Goal: Communication & Community: Share content

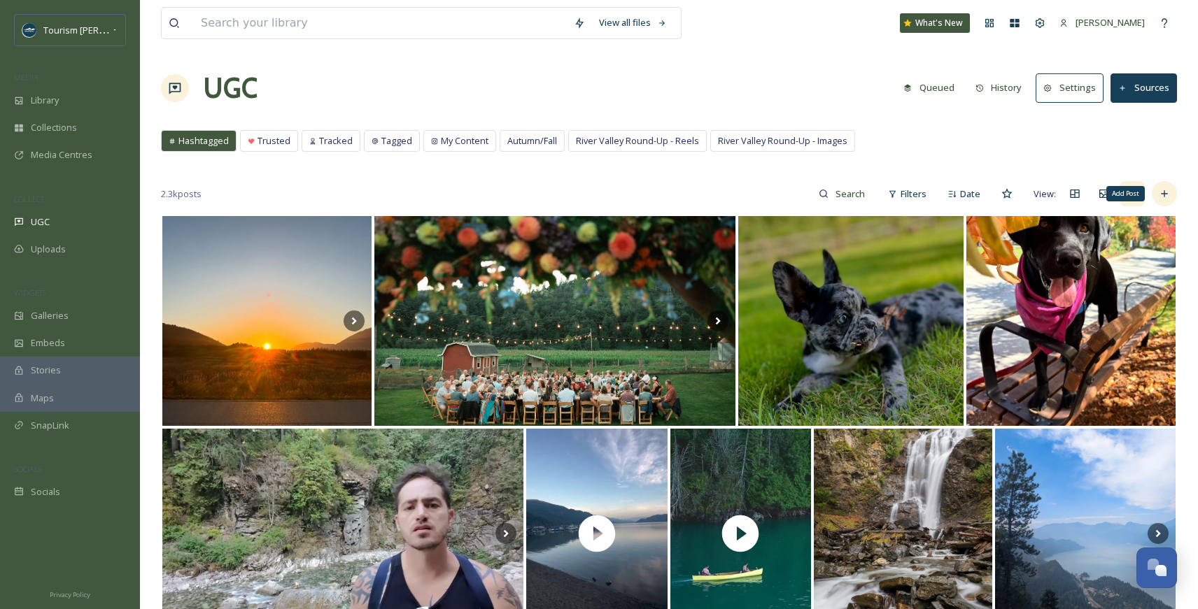
click at [1164, 195] on icon at bounding box center [1164, 193] width 11 height 11
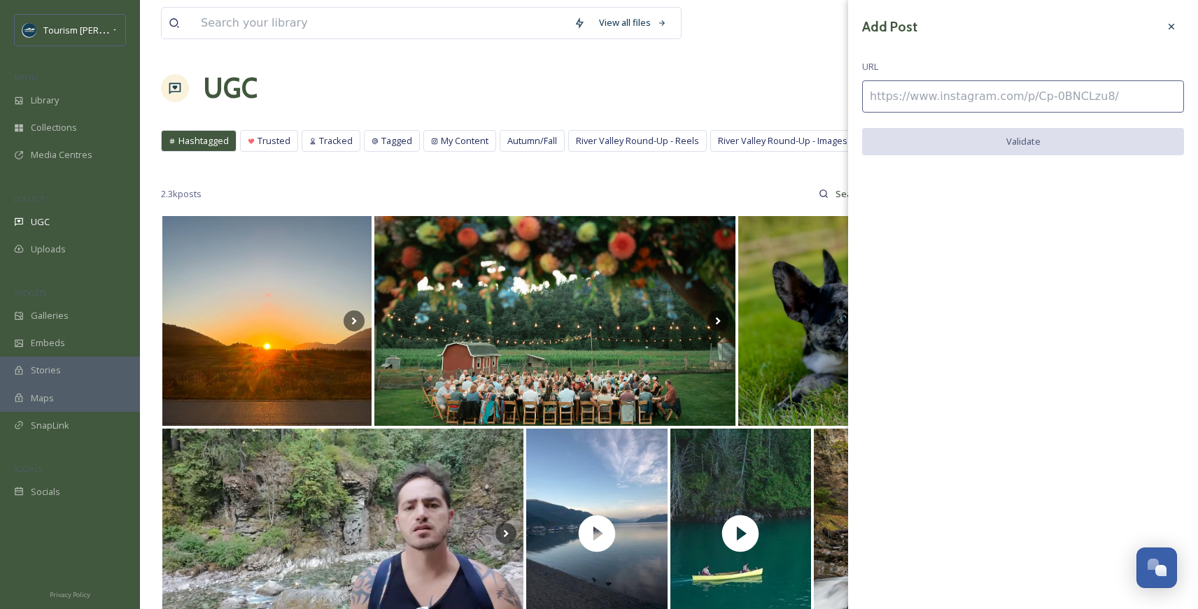
click at [939, 87] on input at bounding box center [1023, 96] width 322 height 32
paste input "[URL][DOMAIN_NAME]"
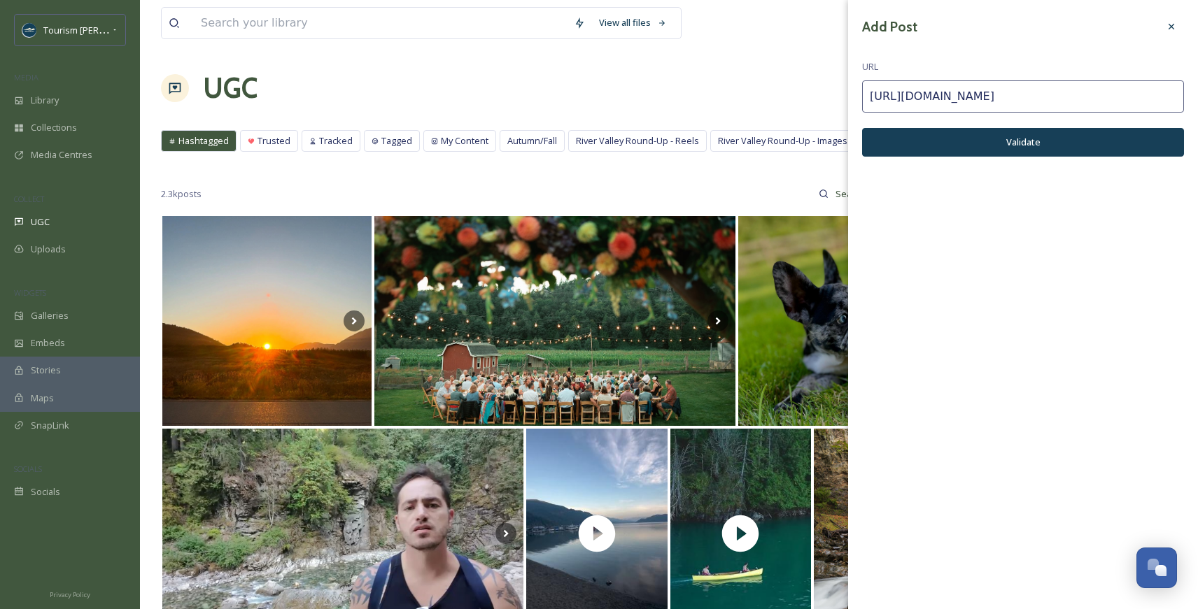
type input "[URL][DOMAIN_NAME]"
click at [945, 142] on button "Validate" at bounding box center [1023, 142] width 322 height 29
click at [945, 142] on button "Add Post" at bounding box center [1023, 142] width 322 height 29
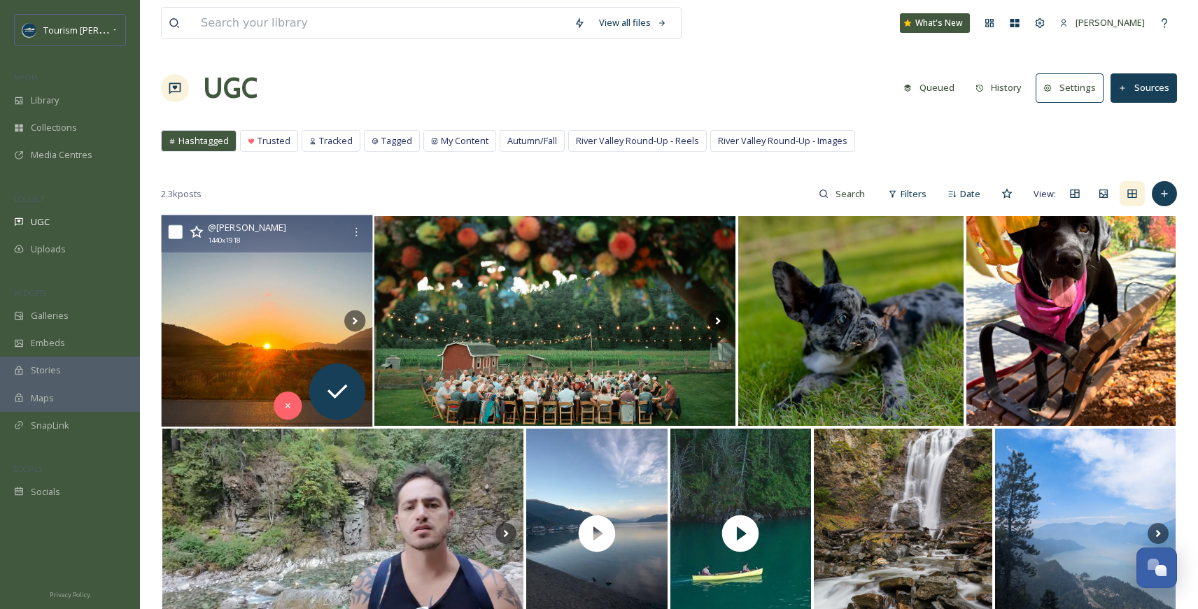
click at [253, 280] on img at bounding box center [267, 322] width 211 height 212
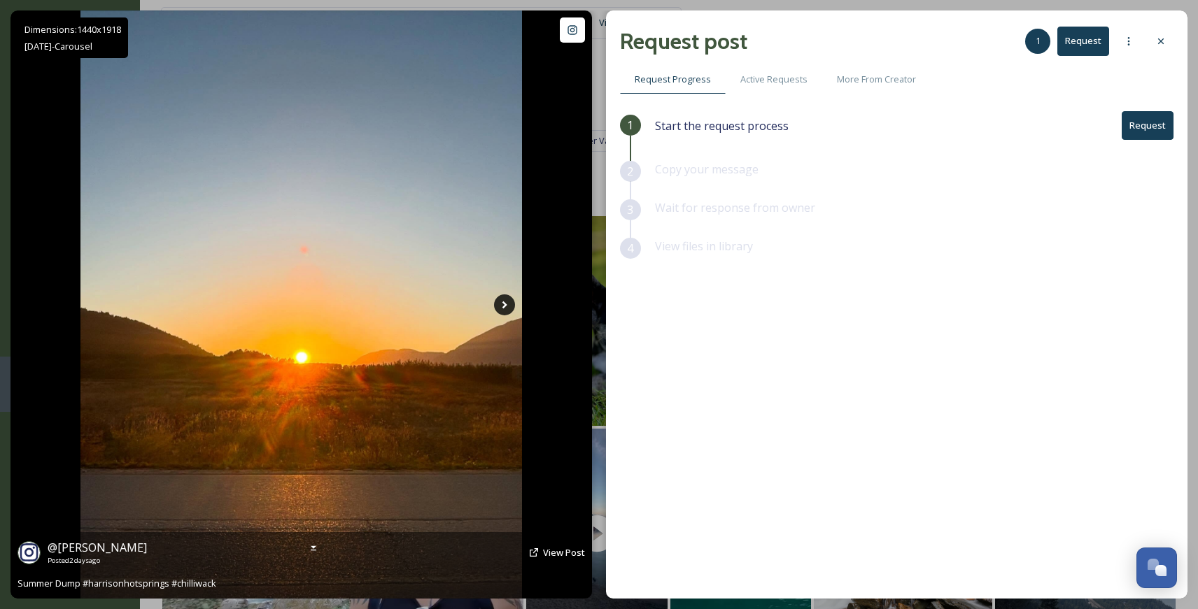
click at [503, 302] on icon at bounding box center [504, 305] width 5 height 8
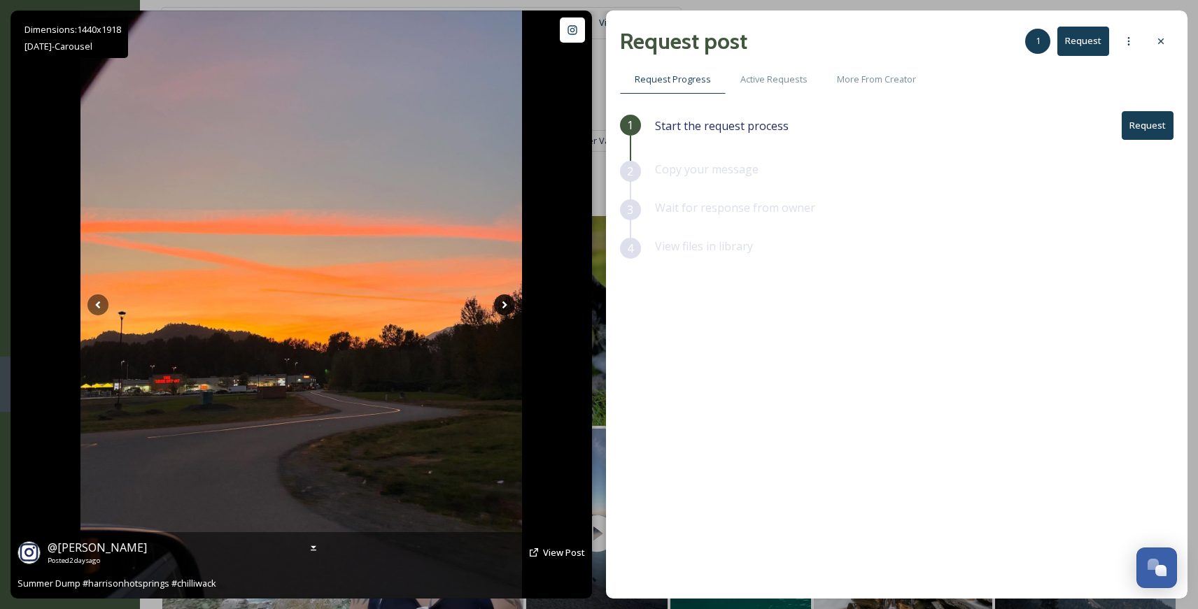
click at [503, 302] on icon at bounding box center [504, 305] width 5 height 8
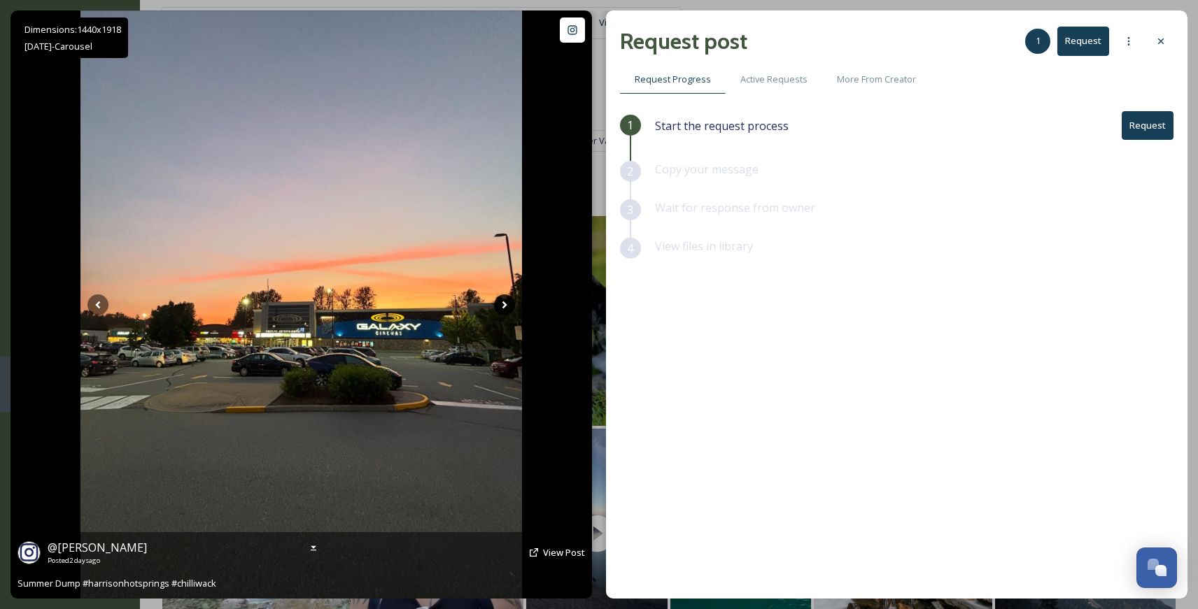
click at [503, 302] on icon at bounding box center [504, 305] width 5 height 8
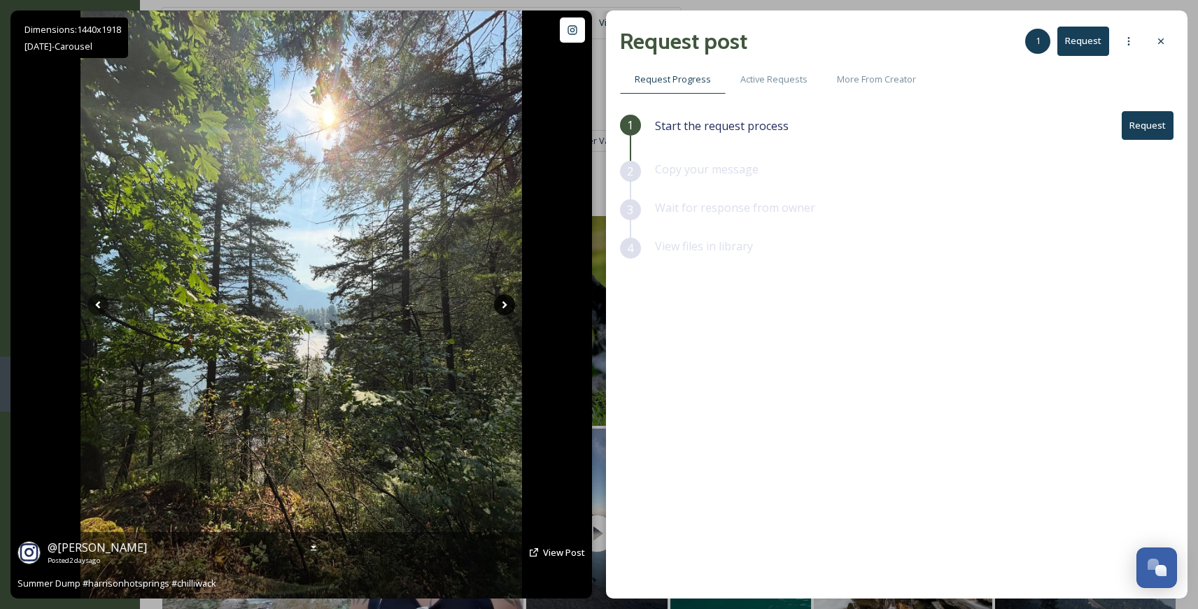
click at [503, 302] on icon at bounding box center [504, 305] width 5 height 8
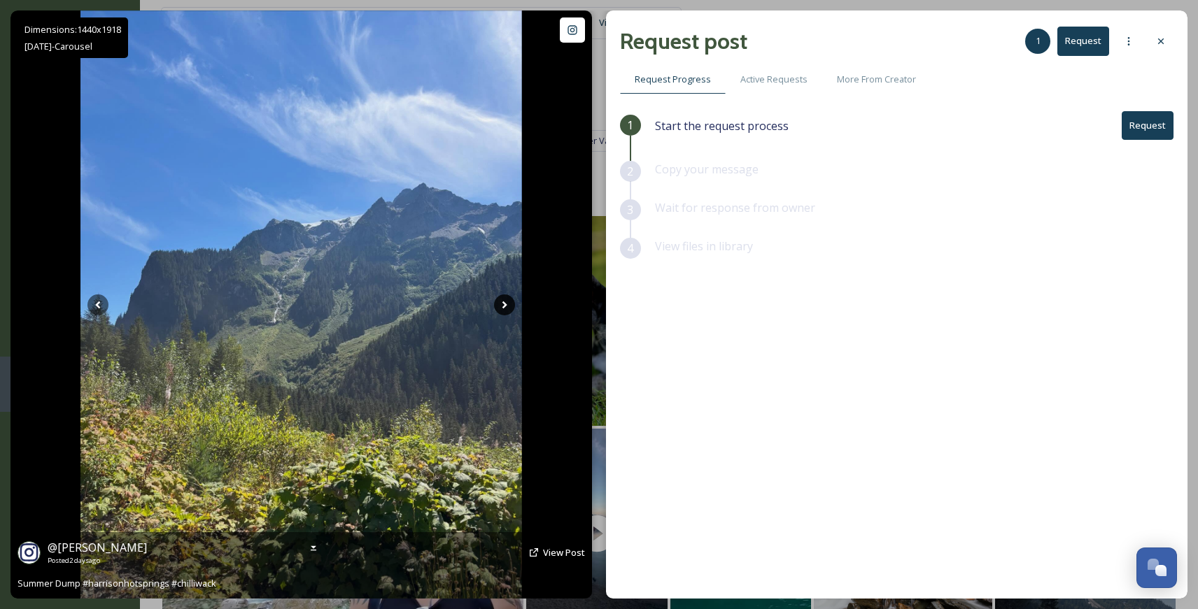
click at [504, 302] on icon at bounding box center [504, 305] width 5 height 8
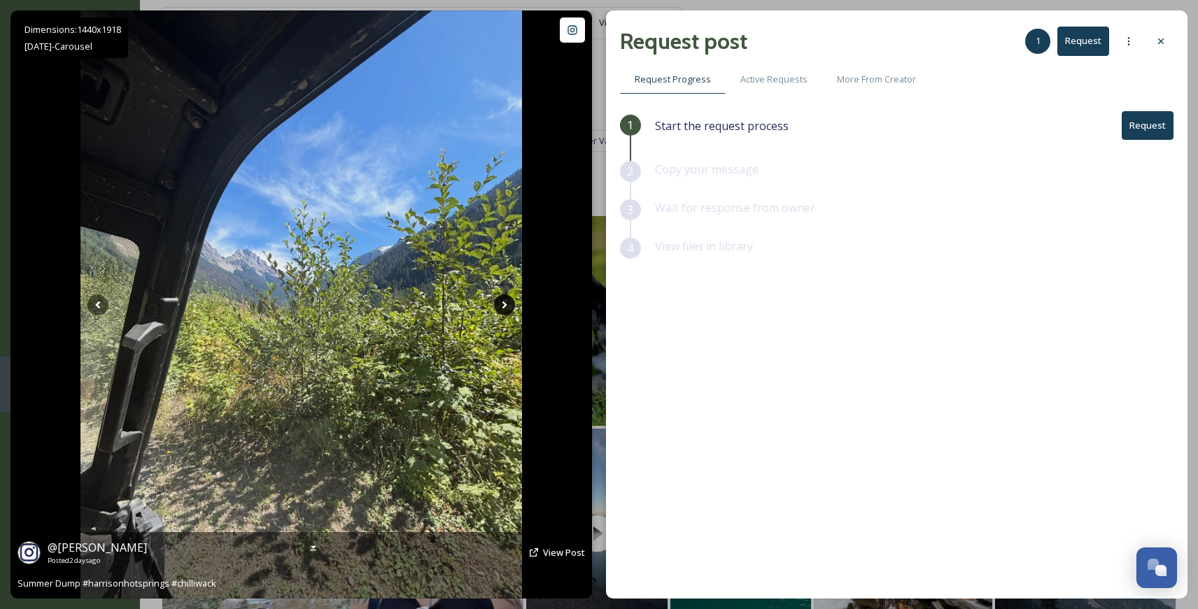
click at [504, 302] on icon at bounding box center [504, 305] width 5 height 8
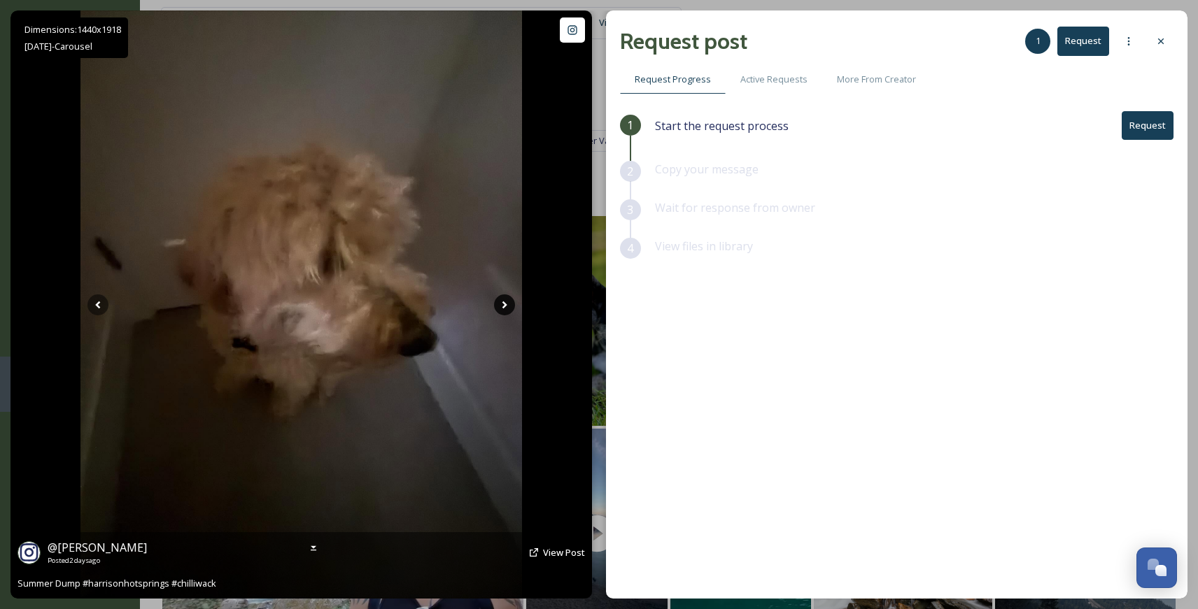
click at [506, 302] on icon at bounding box center [504, 305] width 21 height 21
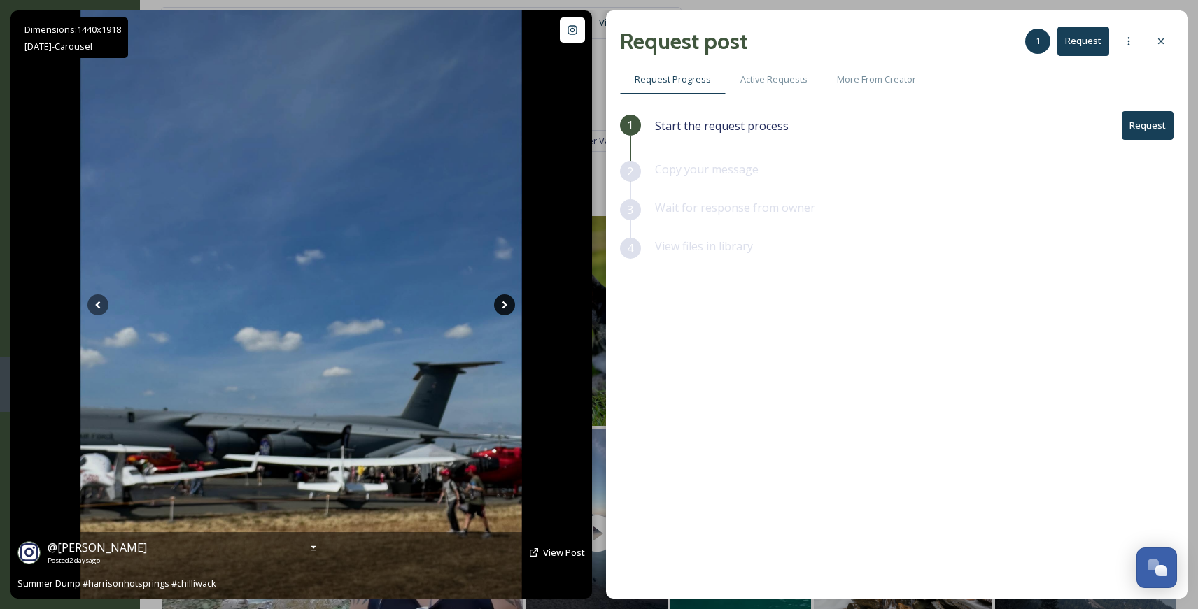
click at [506, 302] on icon at bounding box center [504, 305] width 21 height 21
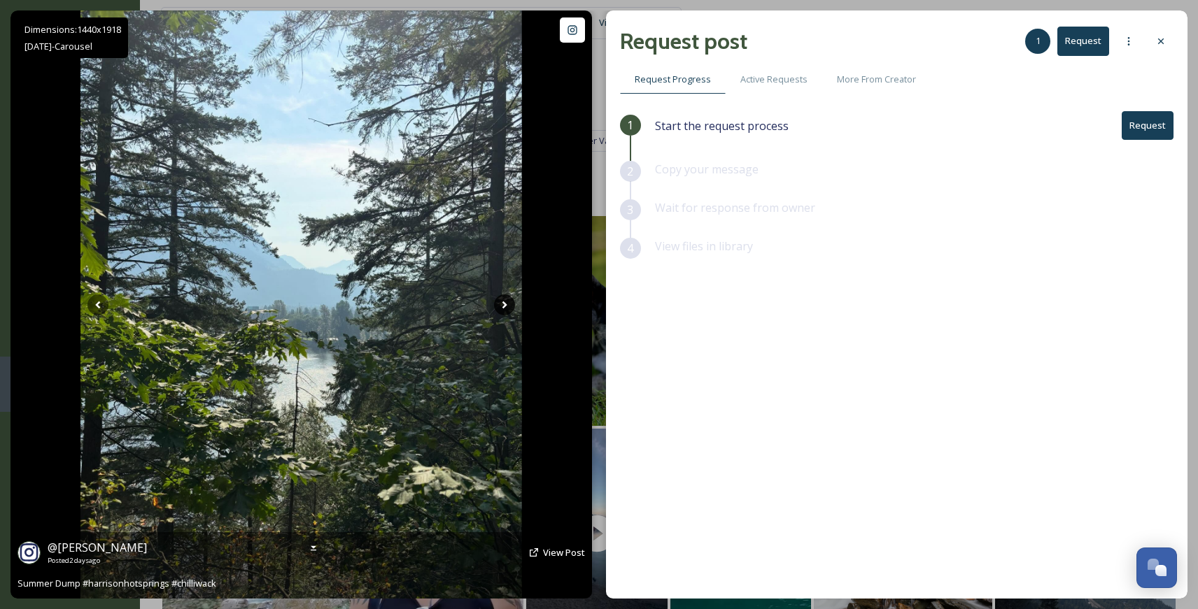
click at [506, 302] on icon at bounding box center [504, 305] width 21 height 21
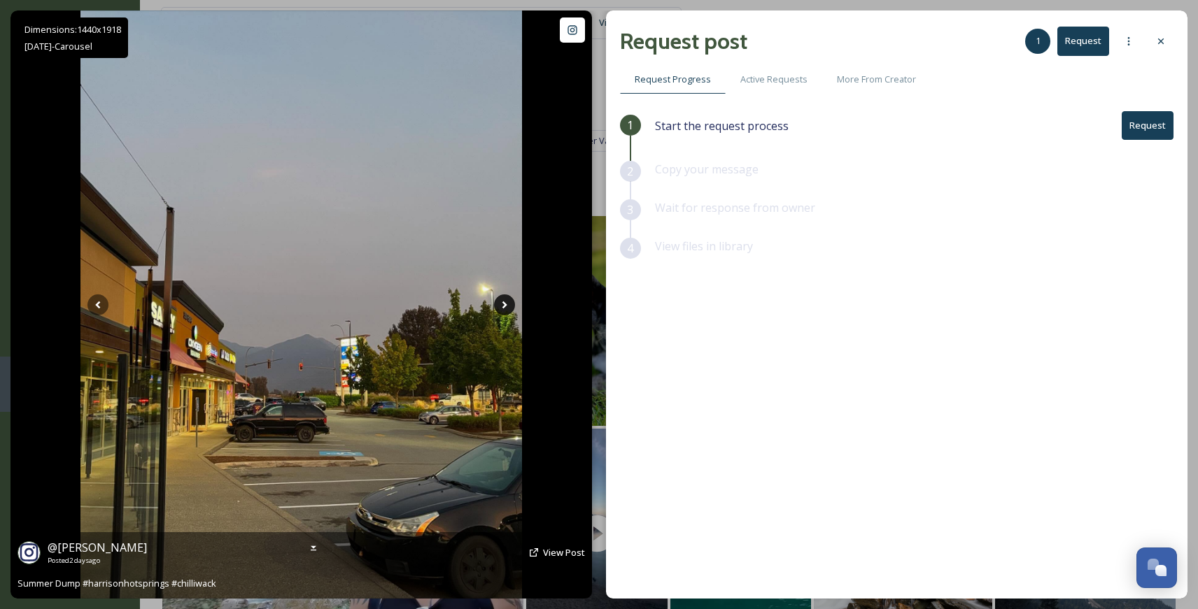
click at [506, 302] on icon at bounding box center [504, 305] width 21 height 21
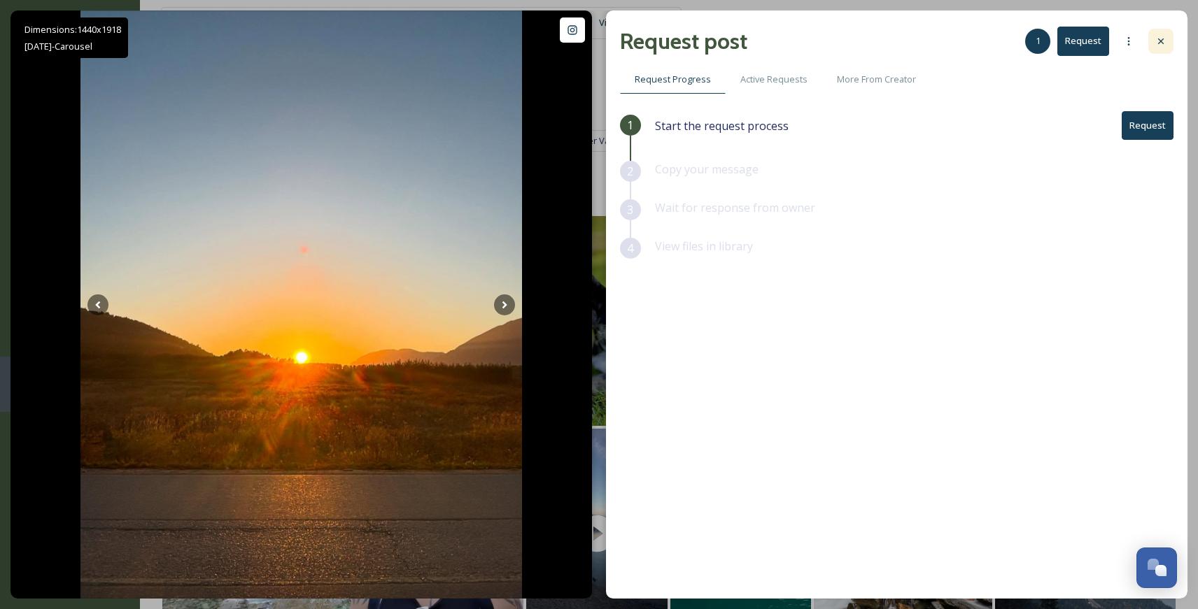
click at [1163, 36] on icon at bounding box center [1160, 41] width 11 height 11
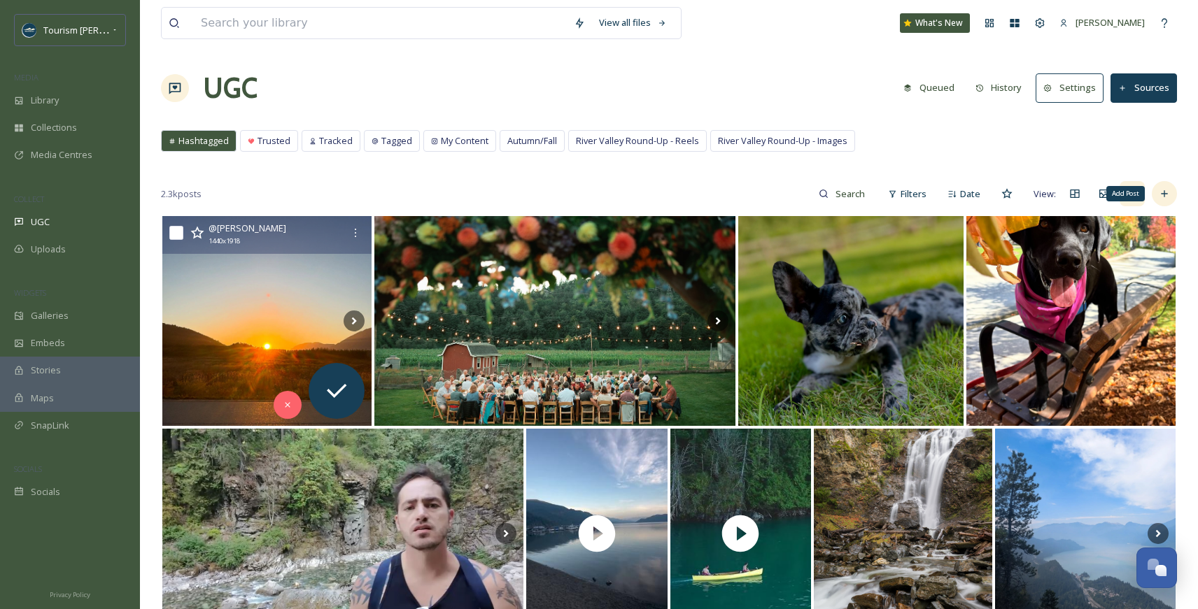
click at [1168, 188] on icon at bounding box center [1164, 193] width 11 height 11
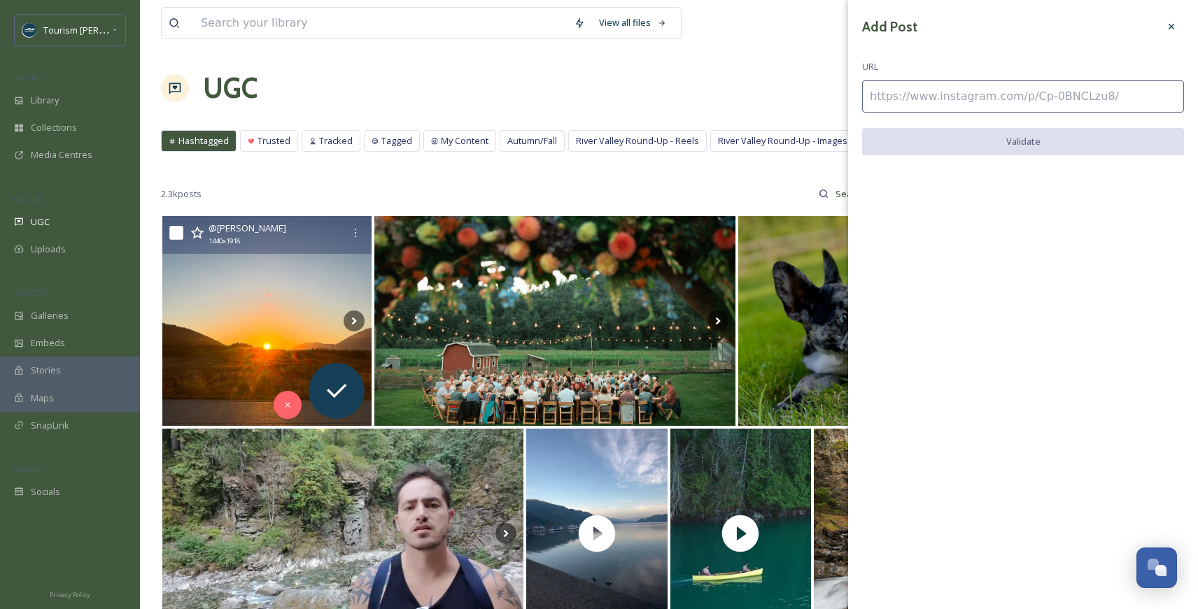
click at [931, 100] on input at bounding box center [1023, 96] width 322 height 32
paste input "[URL][DOMAIN_NAME]"
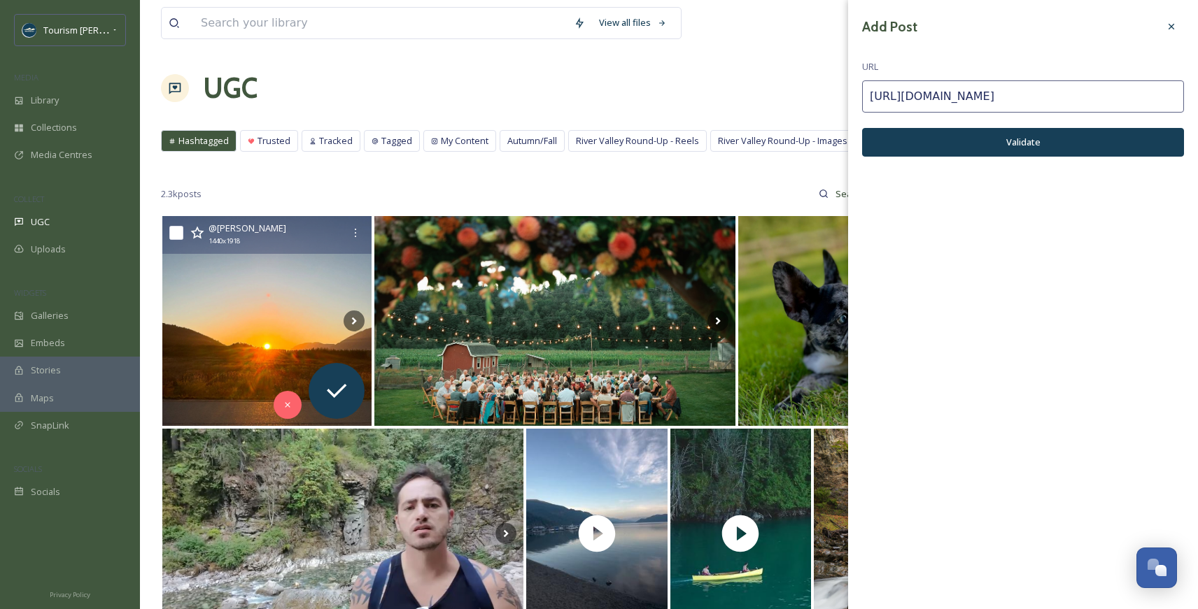
type input "[URL][DOMAIN_NAME]"
click at [941, 142] on button "Validate" at bounding box center [1023, 142] width 322 height 29
click at [941, 142] on button "Add Post" at bounding box center [1023, 142] width 322 height 29
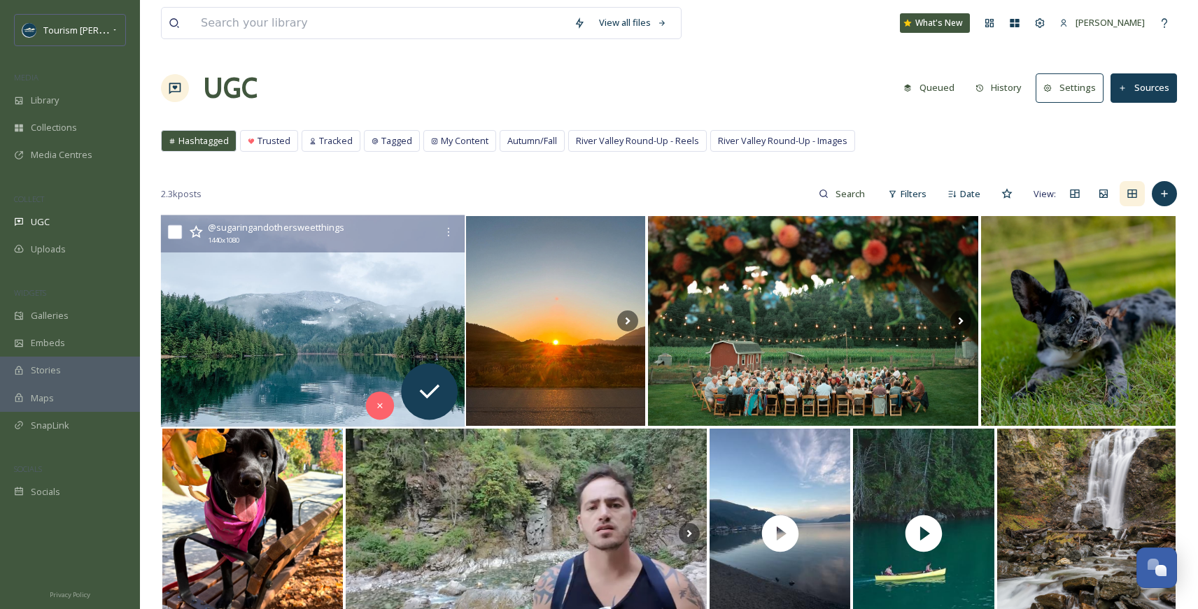
click at [348, 313] on img at bounding box center [313, 322] width 304 height 212
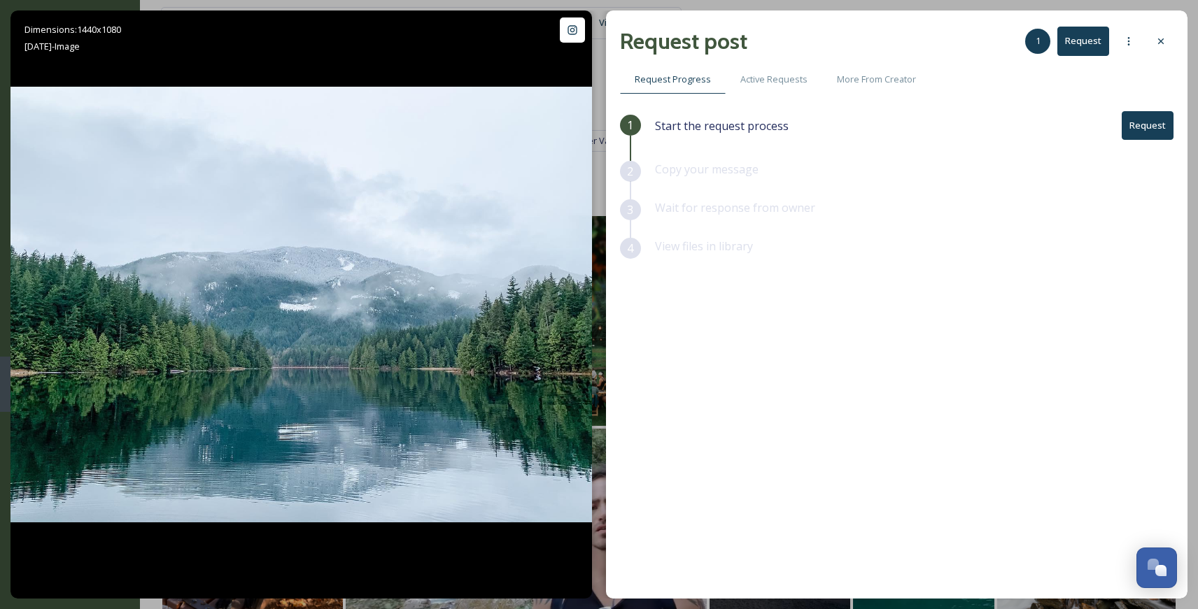
click at [1145, 120] on button "Request" at bounding box center [1148, 125] width 52 height 29
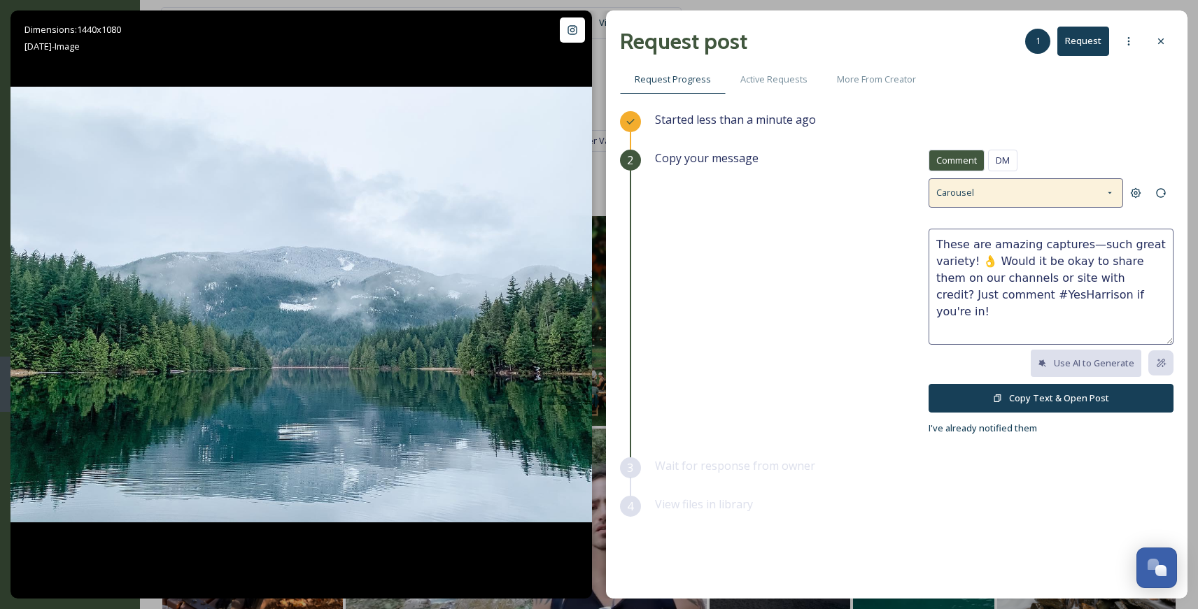
click at [1114, 191] on icon at bounding box center [1109, 193] width 11 height 11
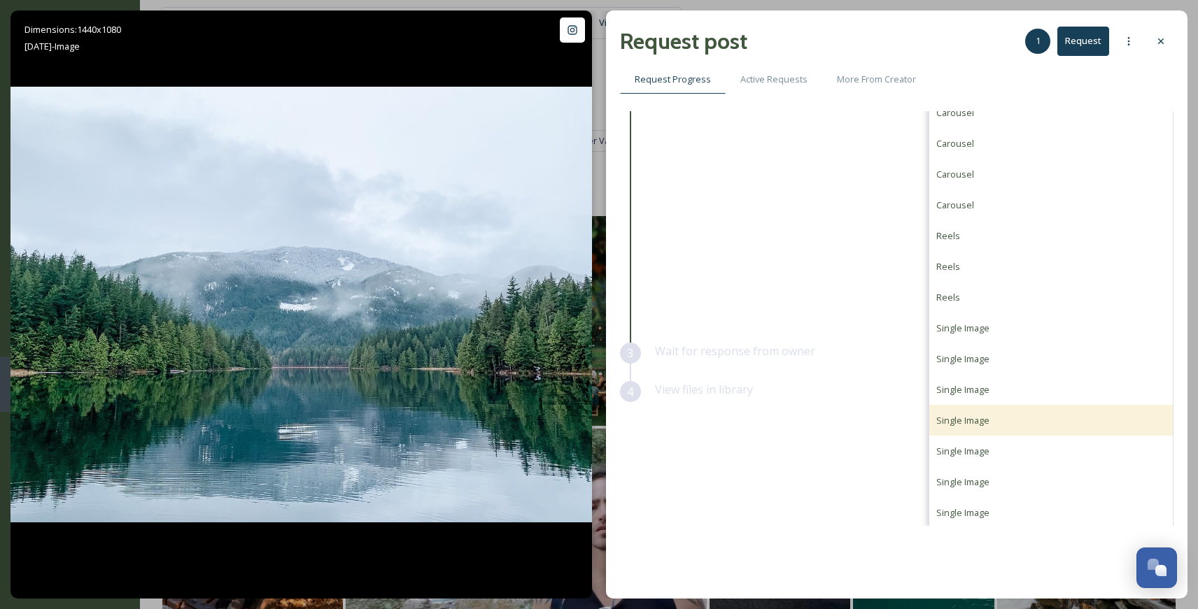
click at [961, 424] on span "Single Image" at bounding box center [962, 420] width 53 height 13
type textarea "Such a great capture! 📸 We'd love to repost this with credit on our platforms. …"
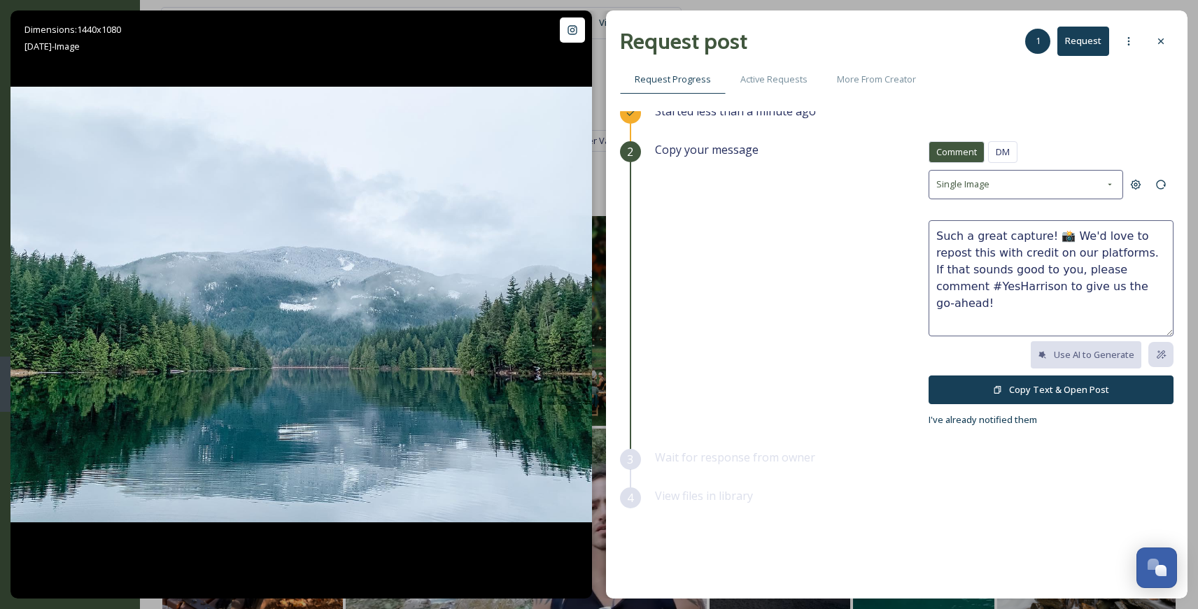
scroll to position [3, 0]
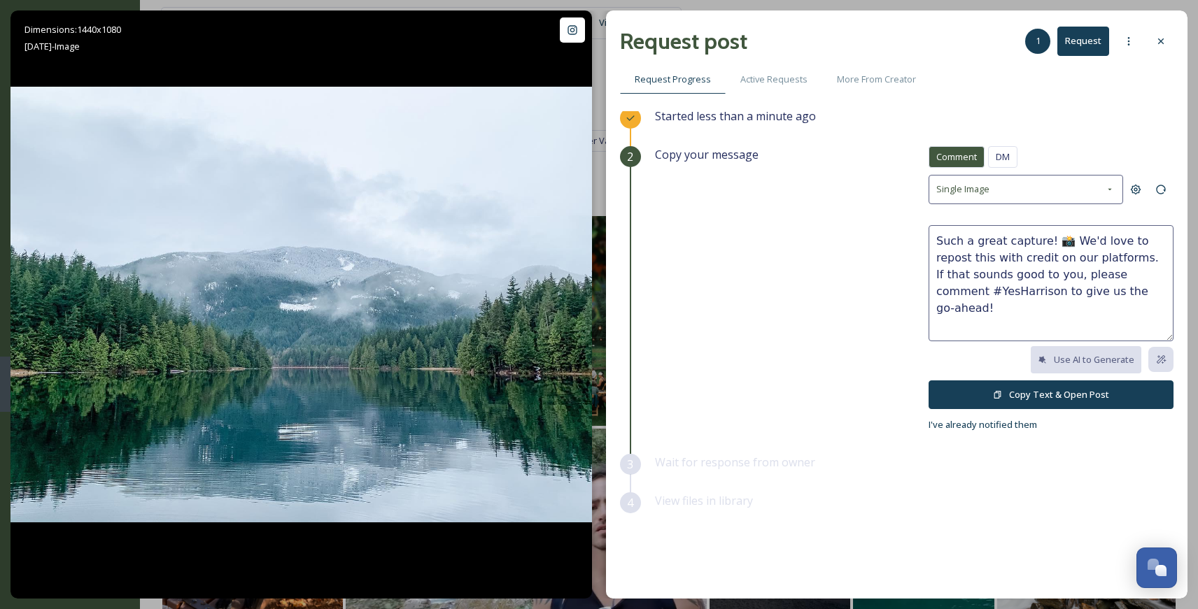
click at [998, 390] on icon at bounding box center [997, 394] width 9 height 9
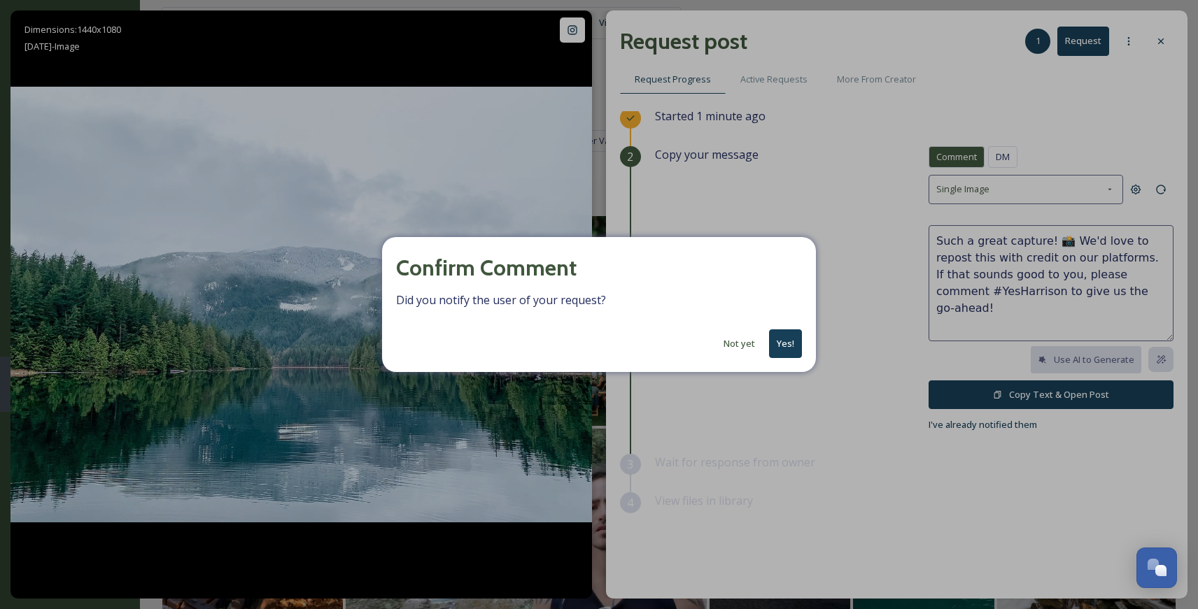
click at [793, 349] on button "Yes!" at bounding box center [785, 344] width 33 height 29
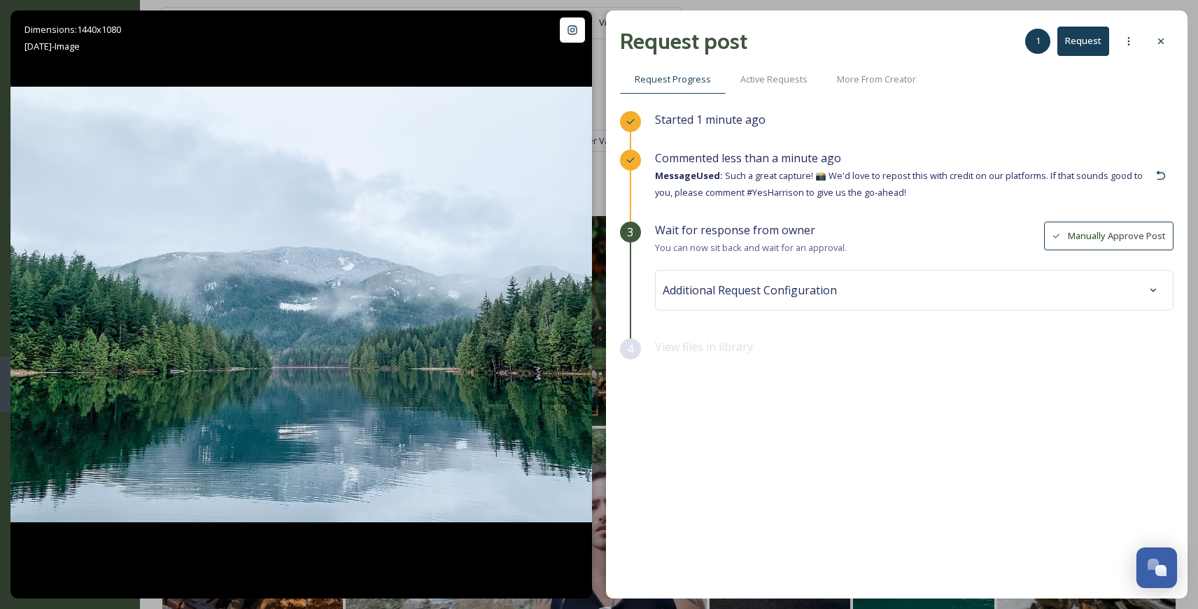
scroll to position [0, 0]
click at [1159, 40] on icon at bounding box center [1161, 41] width 6 height 6
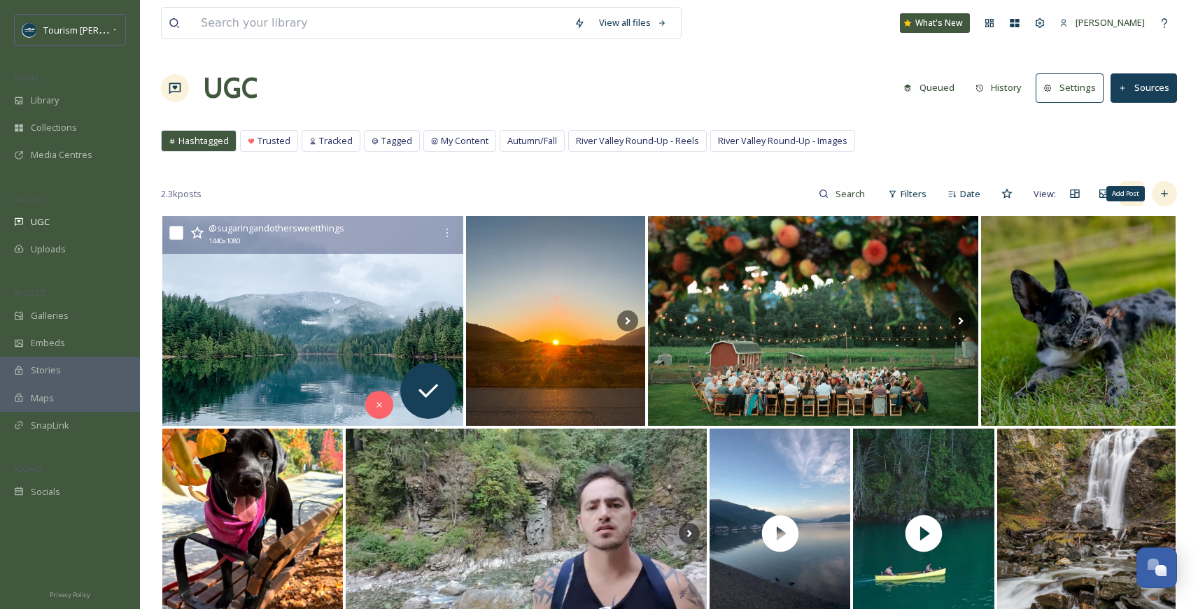
click at [1162, 193] on icon at bounding box center [1164, 193] width 11 height 11
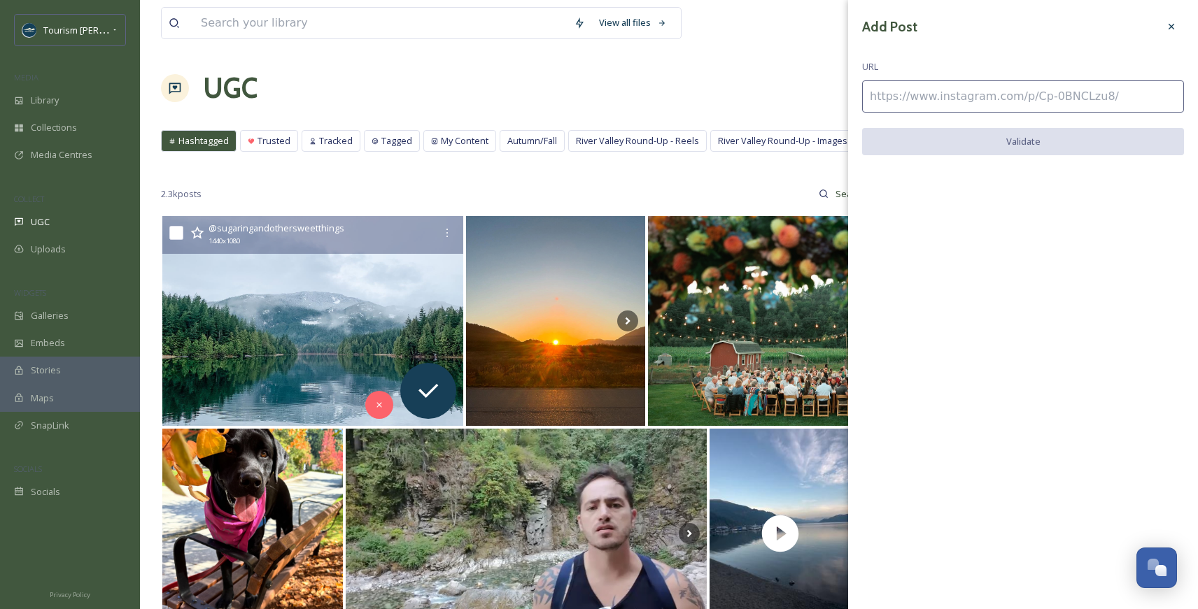
click at [912, 103] on input at bounding box center [1023, 96] width 322 height 32
paste input "[URL][DOMAIN_NAME]"
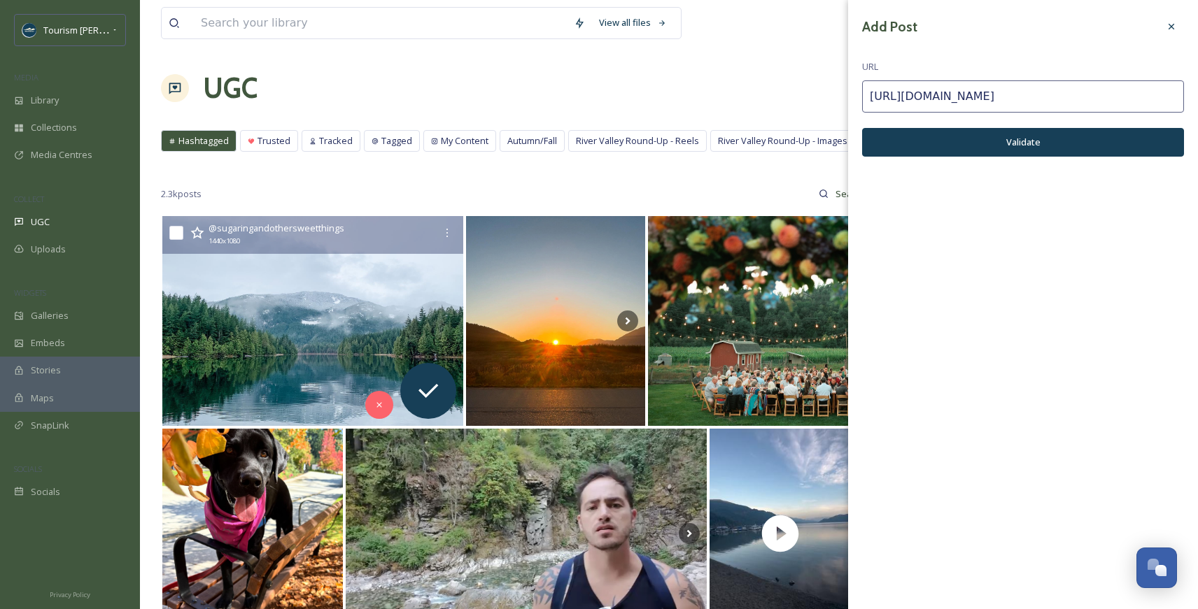
type input "[URL][DOMAIN_NAME]"
click at [917, 145] on button "Validate" at bounding box center [1023, 142] width 322 height 29
click at [923, 142] on button "Add Post" at bounding box center [1023, 142] width 322 height 29
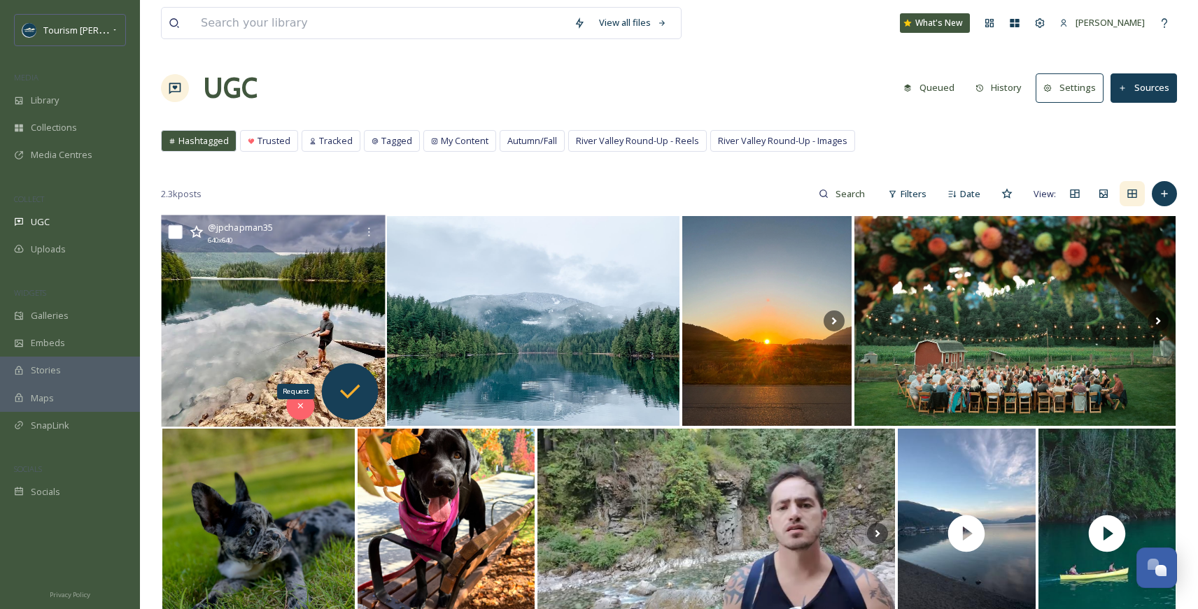
click at [344, 376] on div "Request" at bounding box center [350, 392] width 57 height 57
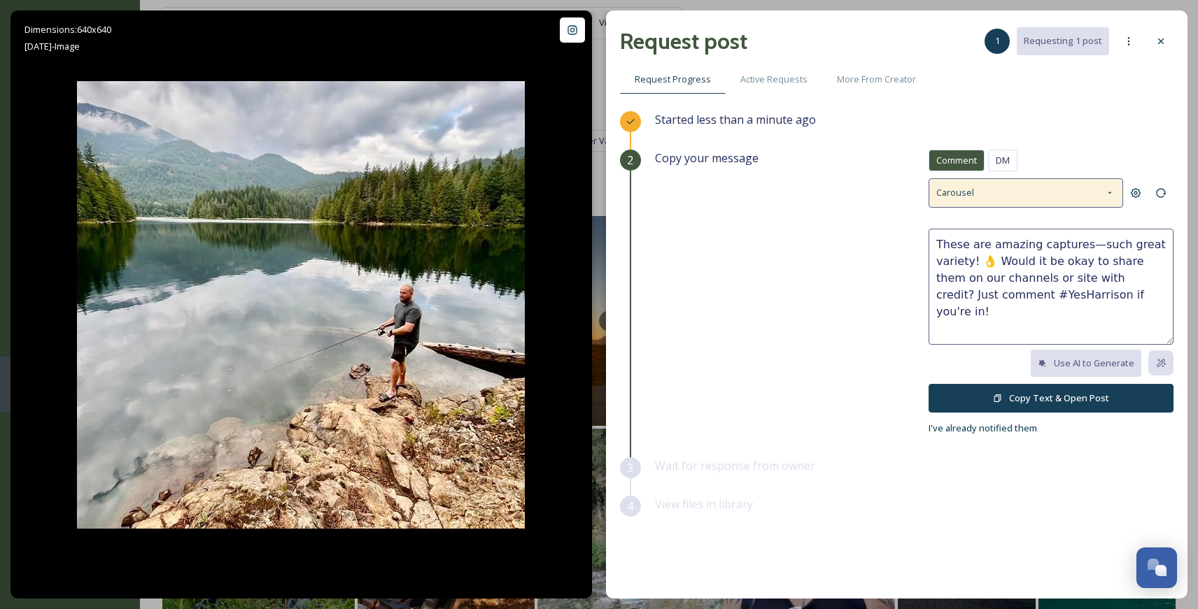
click at [1022, 198] on div "Carousel" at bounding box center [1026, 192] width 195 height 29
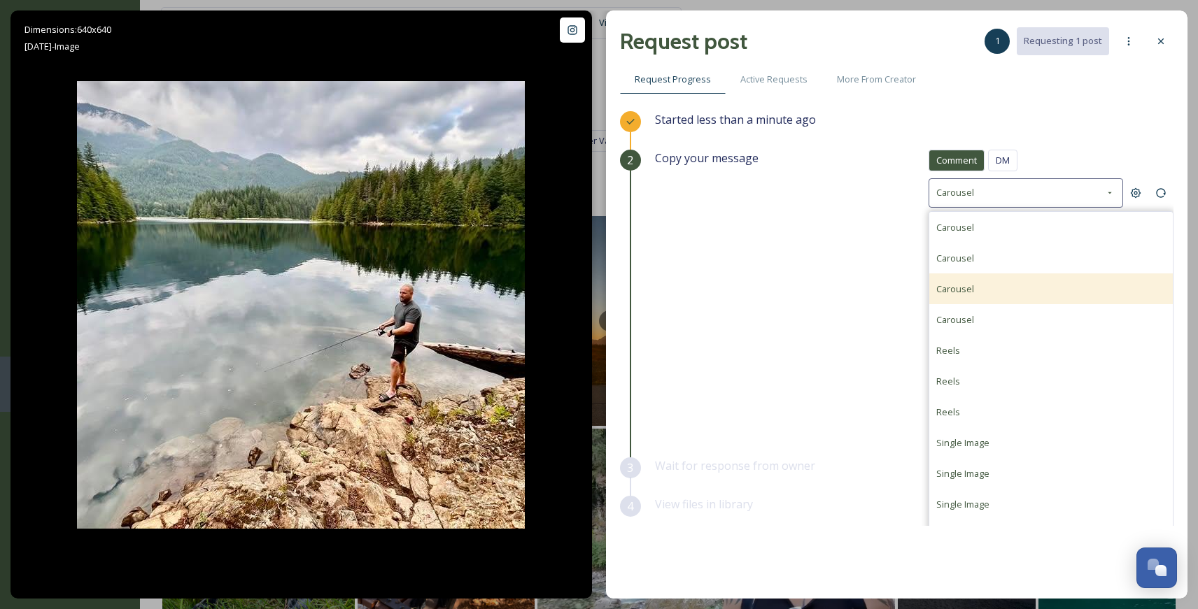
click at [977, 281] on div "Carousel" at bounding box center [1051, 289] width 244 height 31
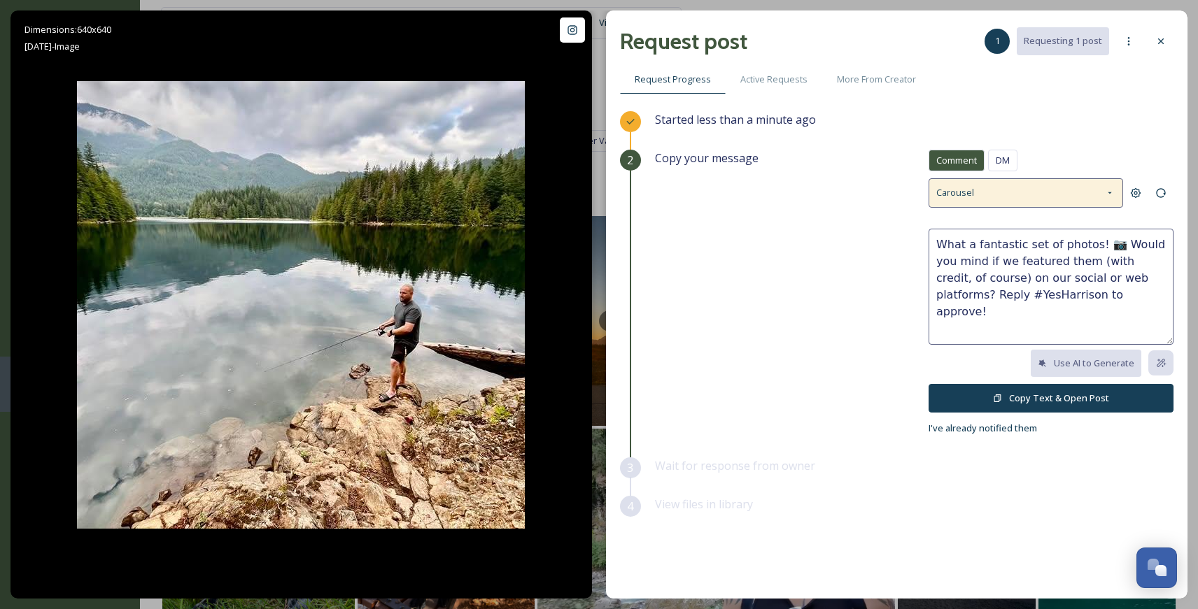
click at [979, 195] on div "Carousel" at bounding box center [1026, 192] width 195 height 29
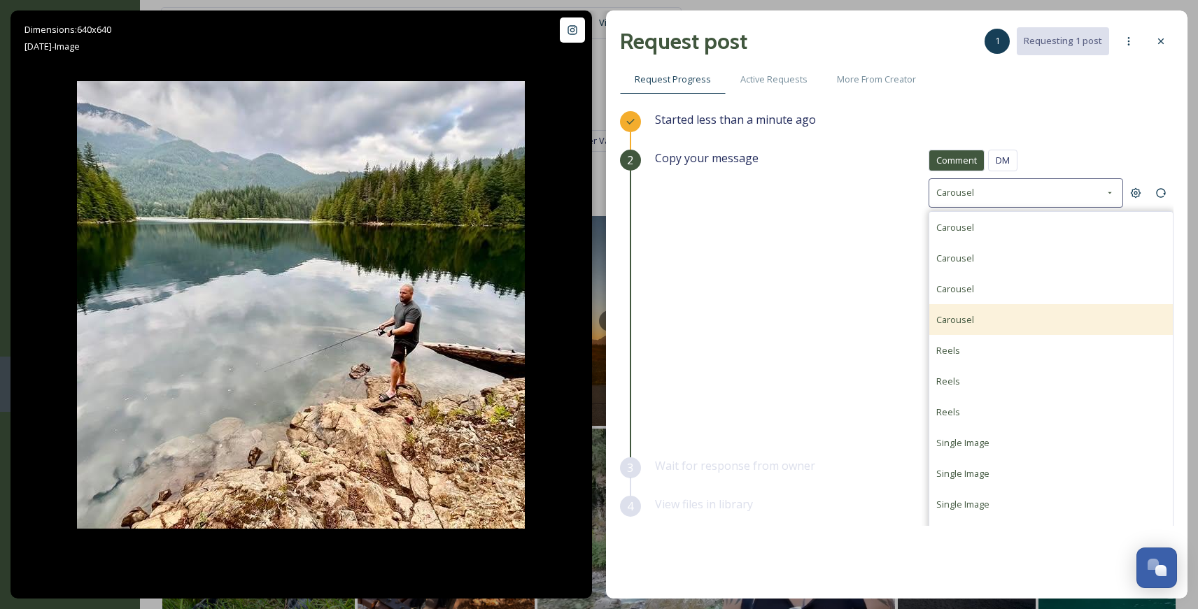
click at [964, 324] on span "Carousel" at bounding box center [955, 319] width 38 height 13
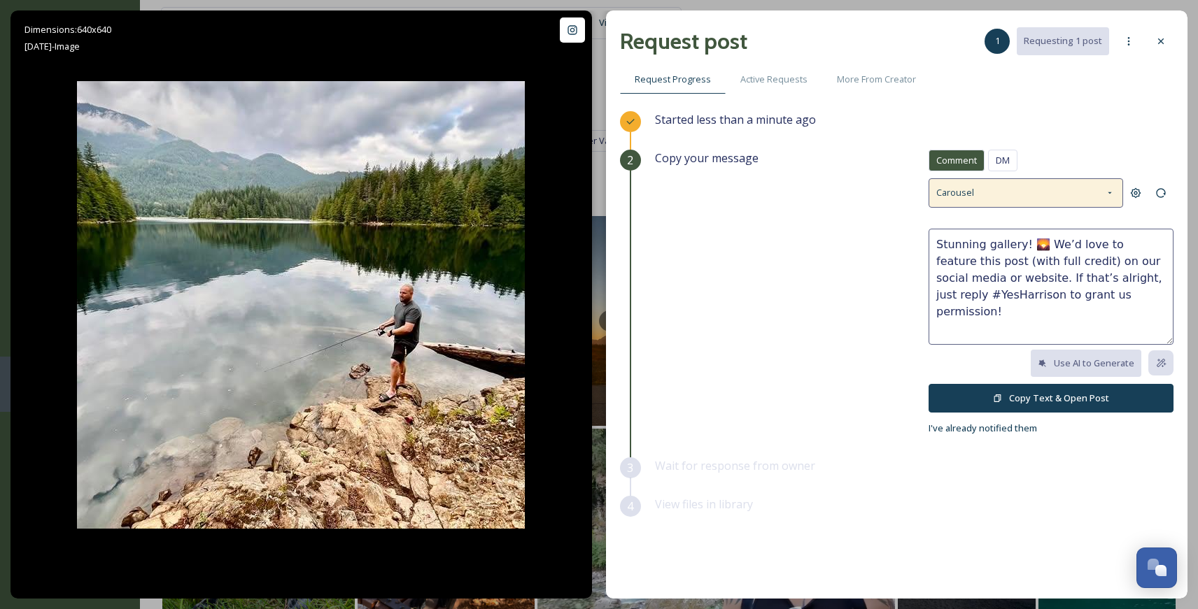
click at [979, 188] on div "Carousel" at bounding box center [1026, 192] width 195 height 29
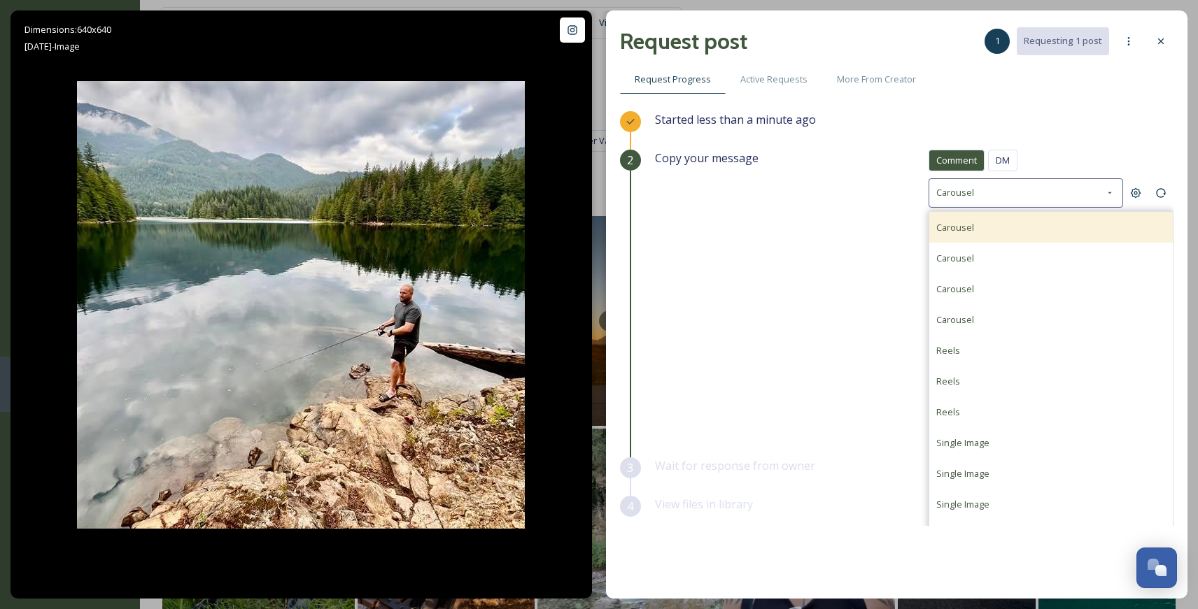
click at [960, 224] on span "Carousel" at bounding box center [955, 227] width 38 height 13
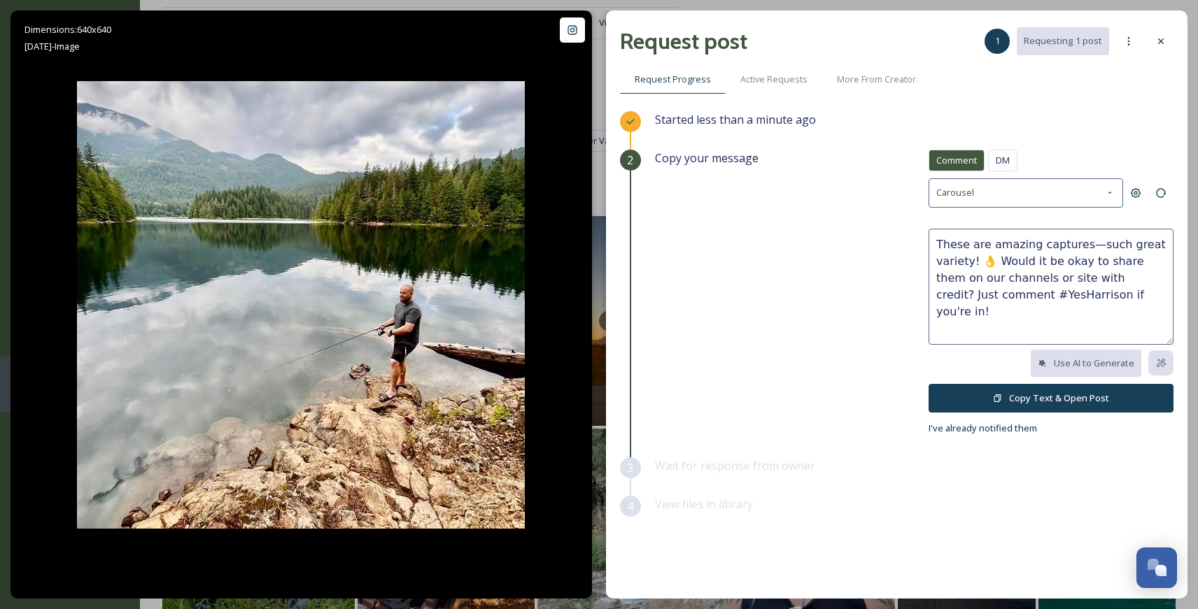
click at [968, 207] on div "Comment DM Comment DM Carousel These are amazing captures—such great variety! 👌…" at bounding box center [1051, 293] width 245 height 287
click at [968, 195] on span "Carousel" at bounding box center [955, 192] width 38 height 13
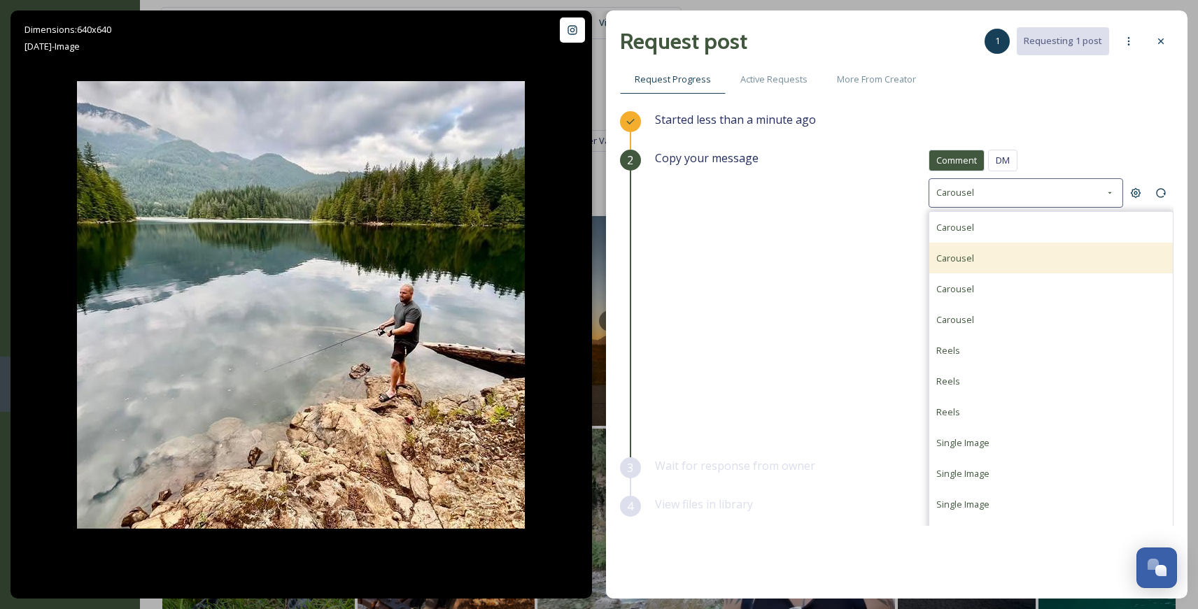
click at [961, 257] on span "Carousel" at bounding box center [955, 258] width 38 height 13
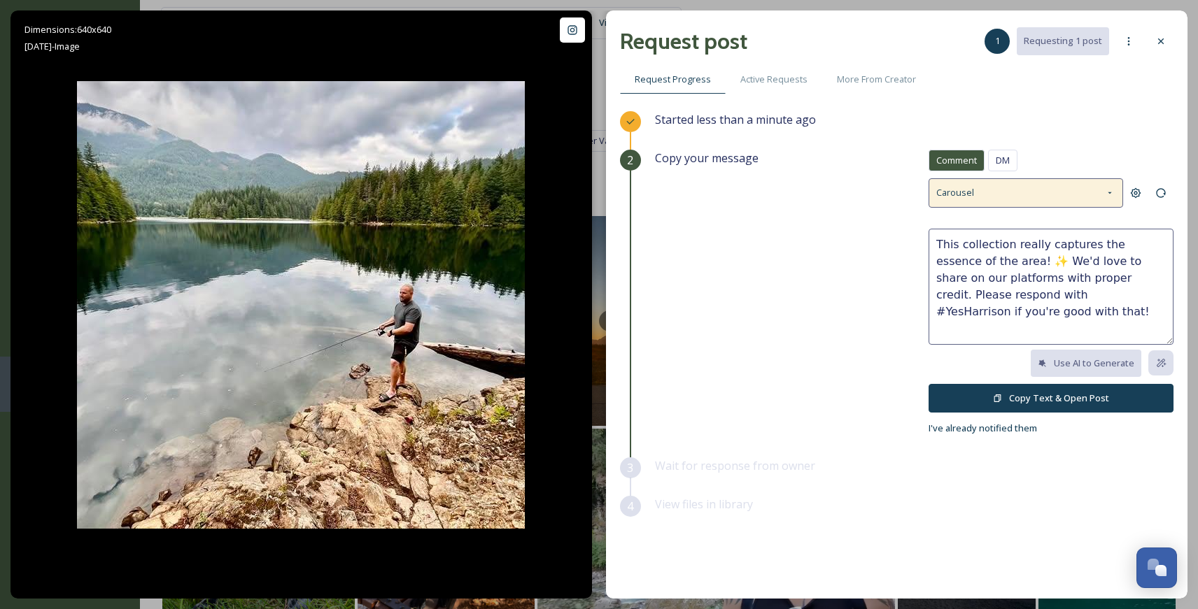
click at [994, 188] on div "Carousel" at bounding box center [1026, 192] width 195 height 29
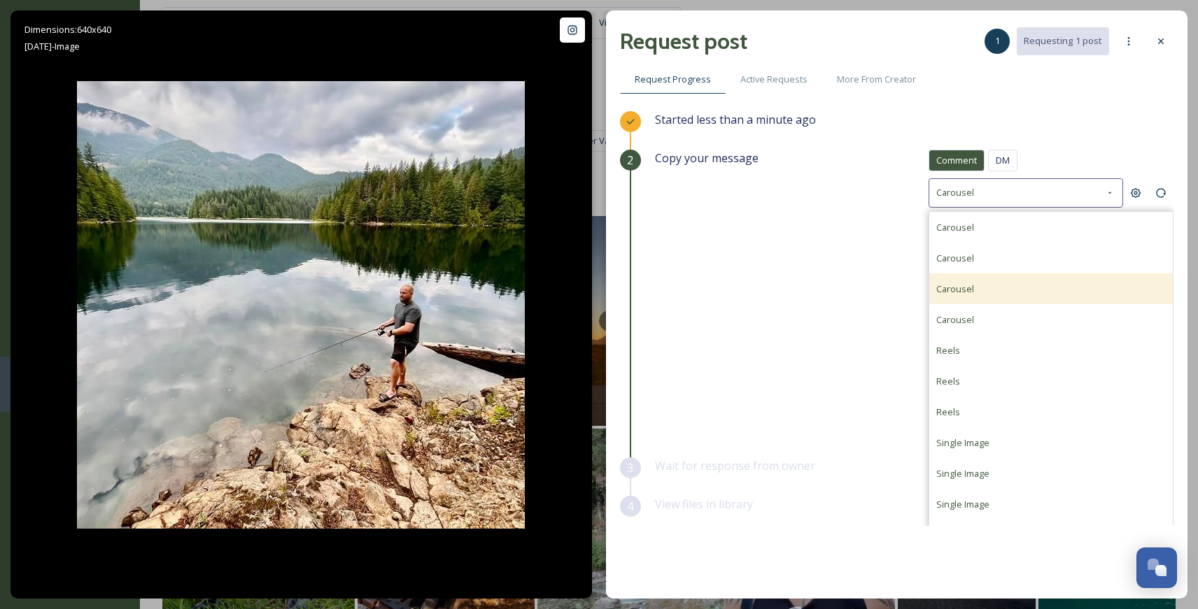
click at [972, 285] on span "Carousel" at bounding box center [955, 289] width 38 height 13
type textarea "What a fantastic set of photos! 📷 Would you mind if we featured them (with cred…"
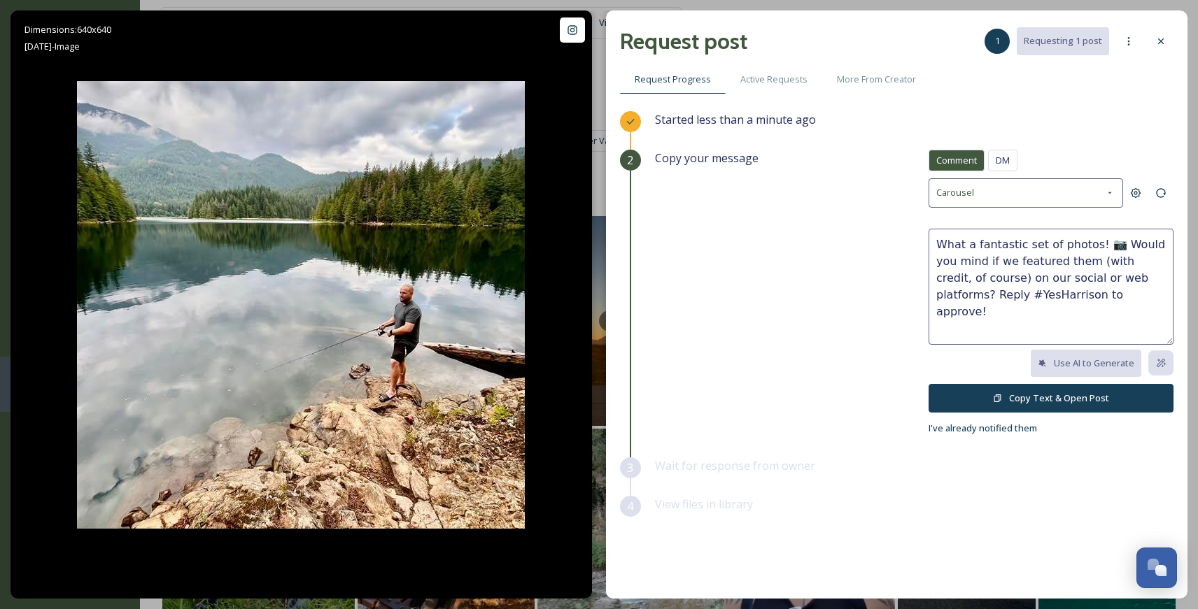
click at [1011, 394] on button "Copy Text & Open Post" at bounding box center [1051, 398] width 245 height 29
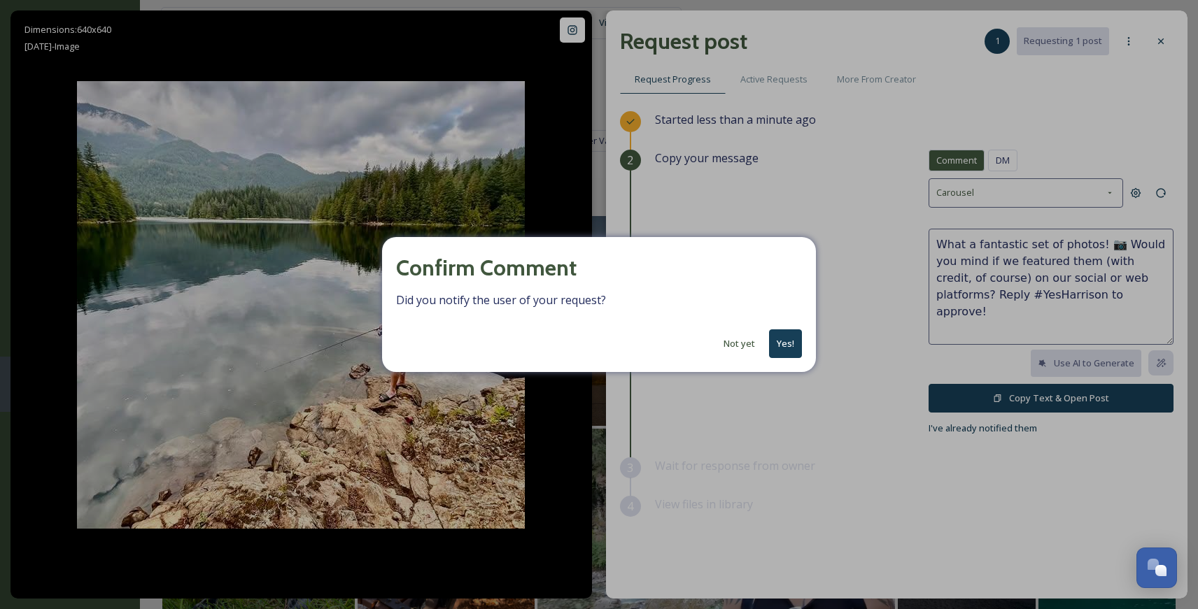
click at [789, 359] on div "Confirm Comment Did you notify the user of your request? Not yet Yes!" at bounding box center [599, 304] width 434 height 135
click at [784, 342] on button "Yes!" at bounding box center [785, 344] width 33 height 29
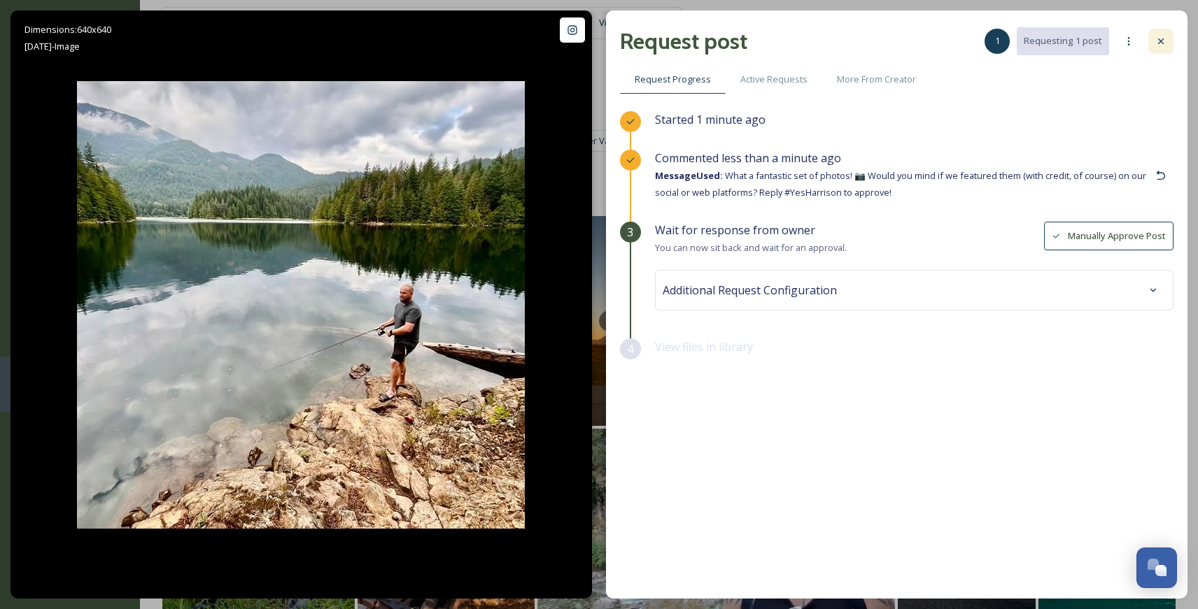
click at [1162, 41] on icon at bounding box center [1160, 41] width 11 height 11
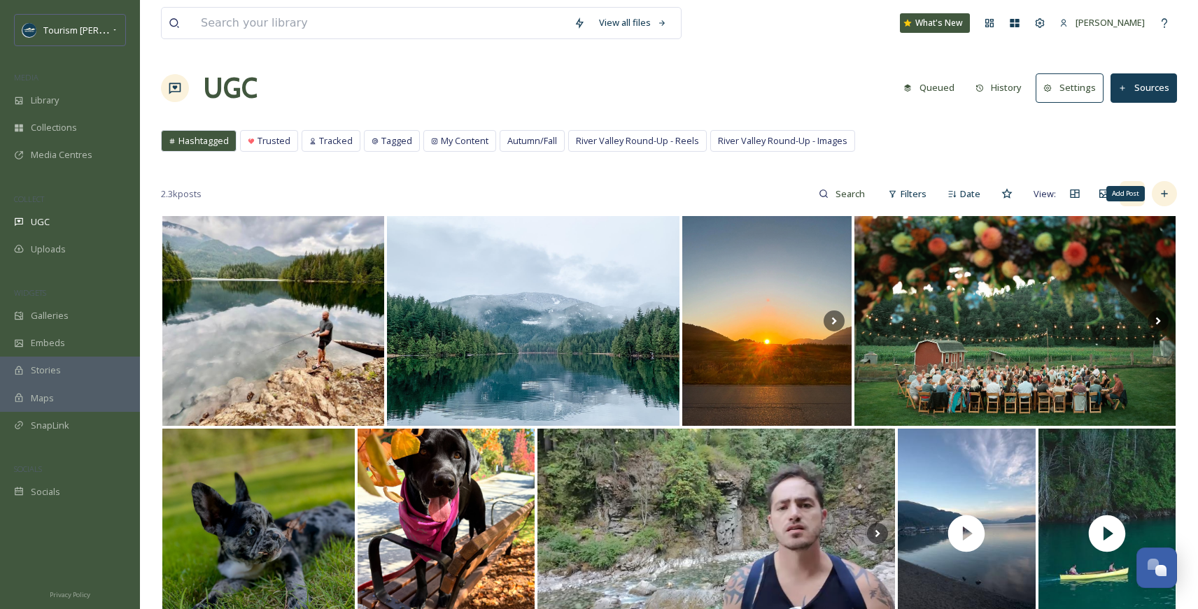
click at [1164, 195] on icon at bounding box center [1164, 193] width 11 height 11
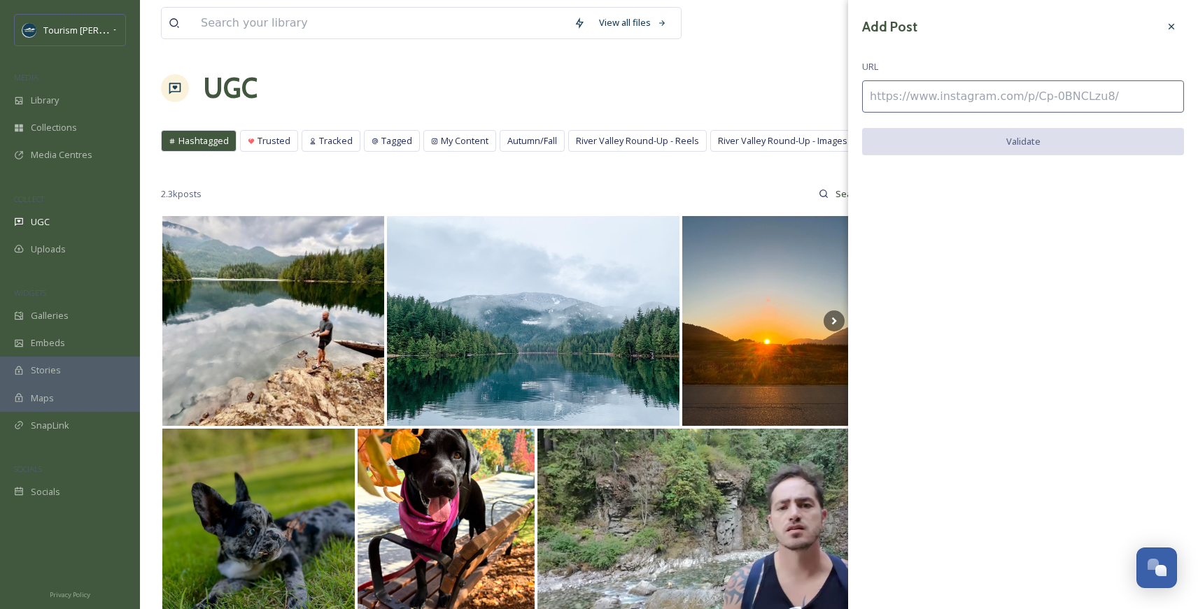
click at [891, 94] on input at bounding box center [1023, 96] width 322 height 32
paste input "[URL][DOMAIN_NAME]"
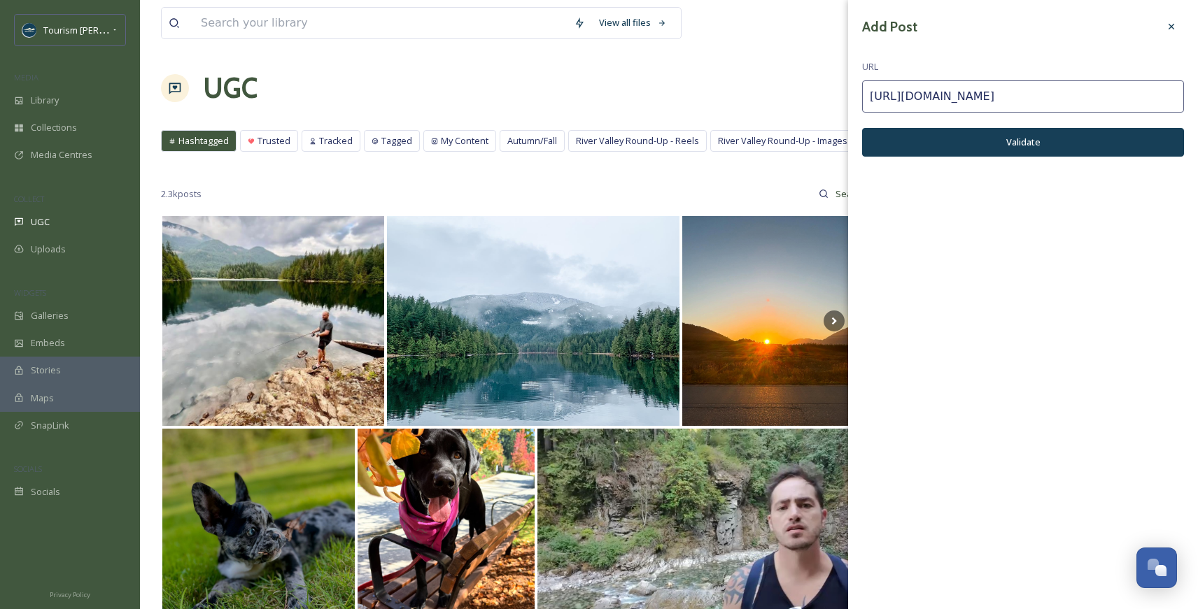
type input "[URL][DOMAIN_NAME]"
click at [1014, 146] on button "Validate" at bounding box center [1023, 142] width 322 height 29
click at [1026, 136] on button "Add Post" at bounding box center [1023, 142] width 322 height 29
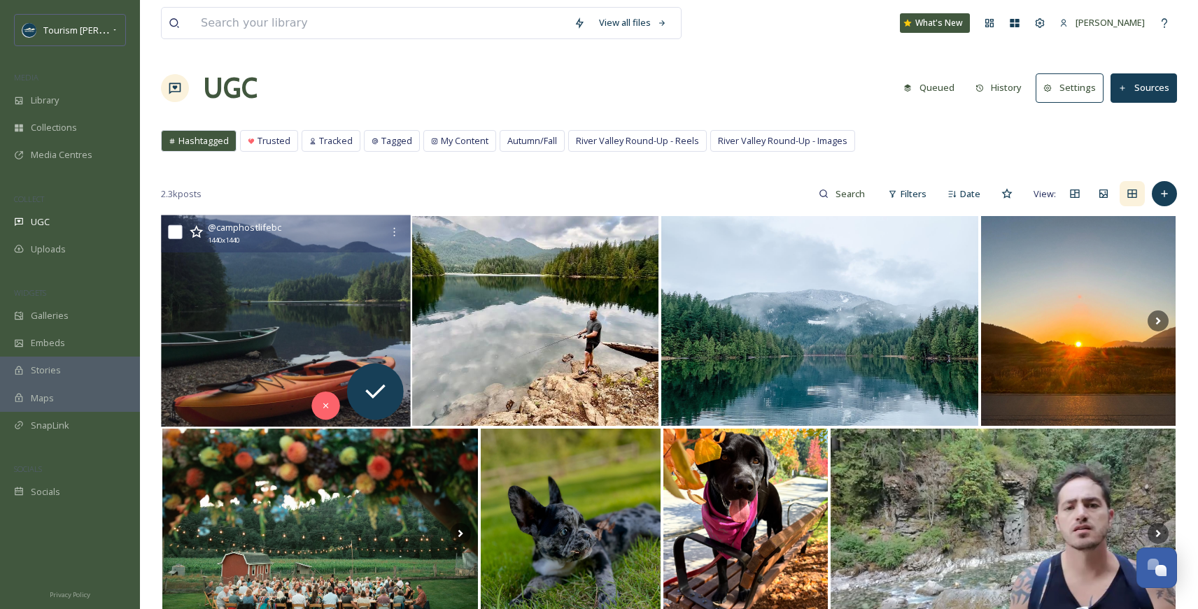
click at [313, 345] on img at bounding box center [285, 322] width 249 height 212
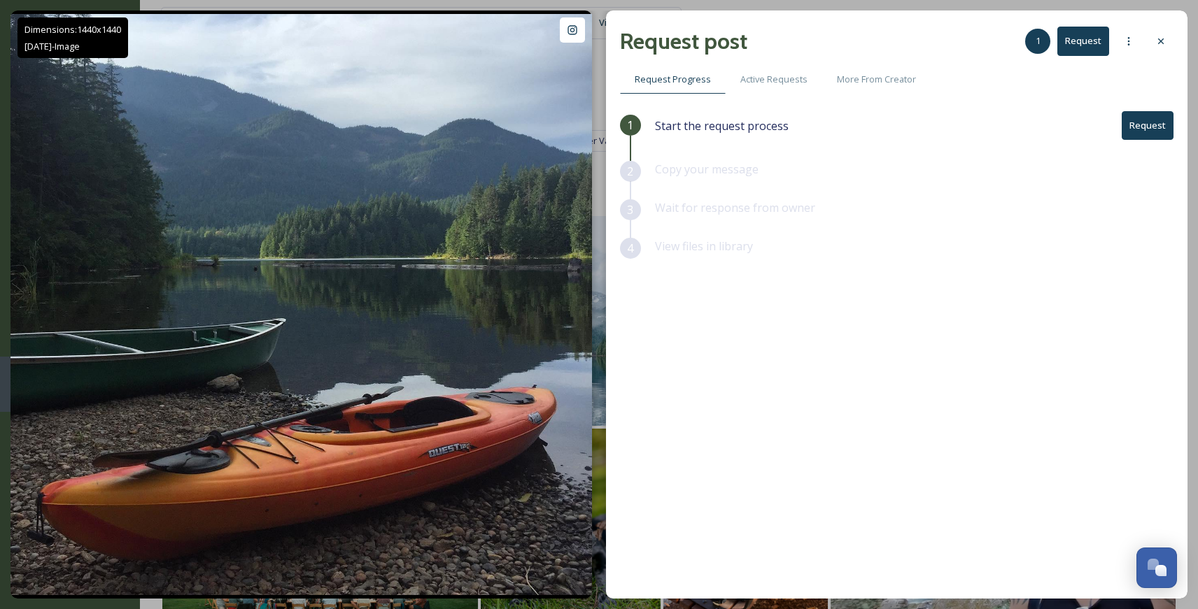
click at [1149, 129] on button "Request" at bounding box center [1148, 125] width 52 height 29
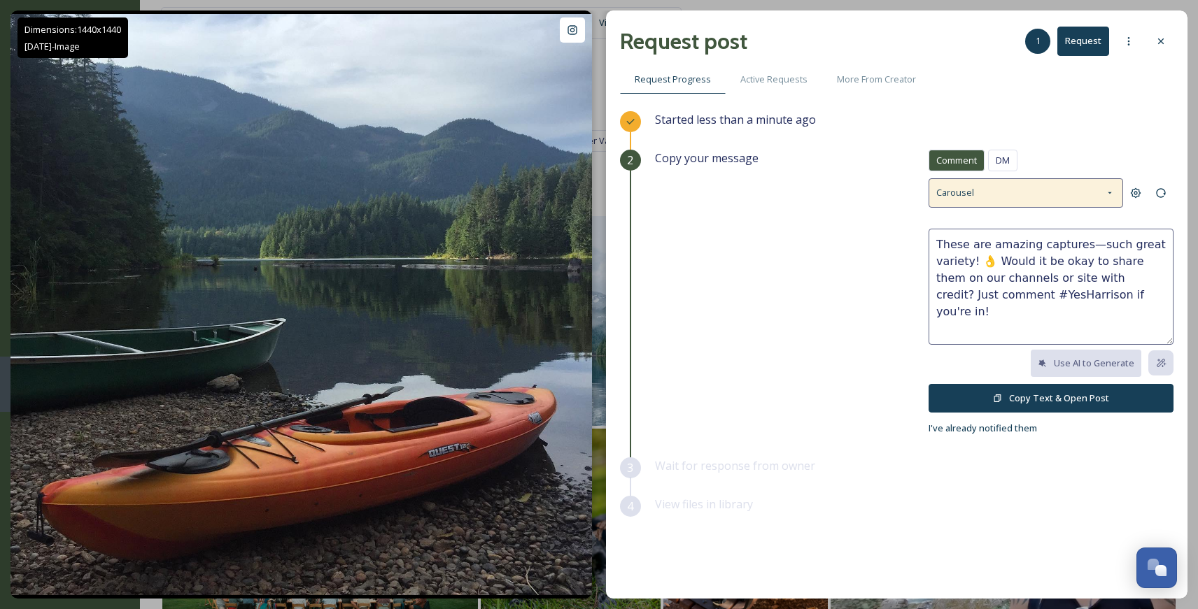
click at [1110, 194] on icon at bounding box center [1109, 193] width 11 height 11
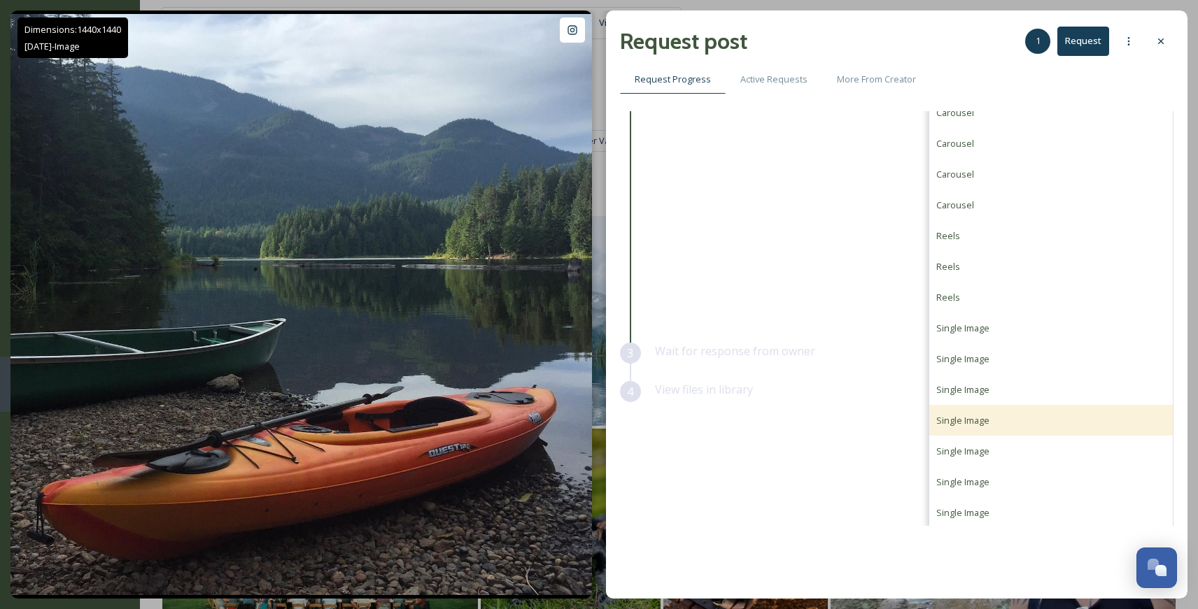
click at [956, 414] on span "Single Image" at bounding box center [962, 420] width 53 height 13
type textarea "Such a great capture! 📸 We'd love to repost this with credit on our platforms. …"
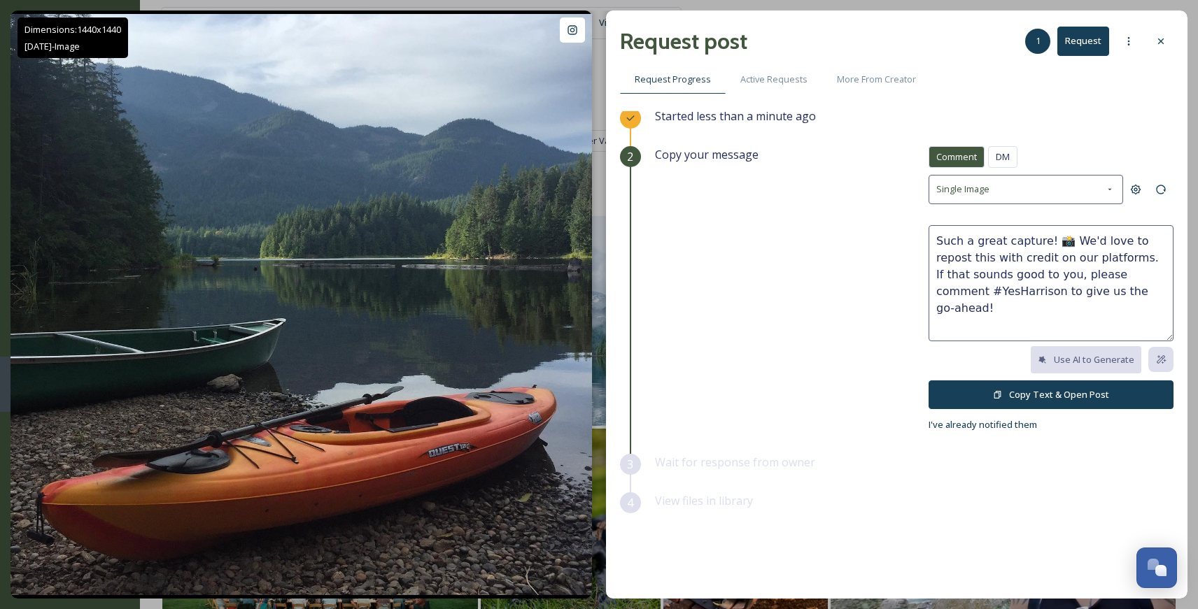
click at [968, 392] on button "Copy Text & Open Post" at bounding box center [1051, 395] width 245 height 29
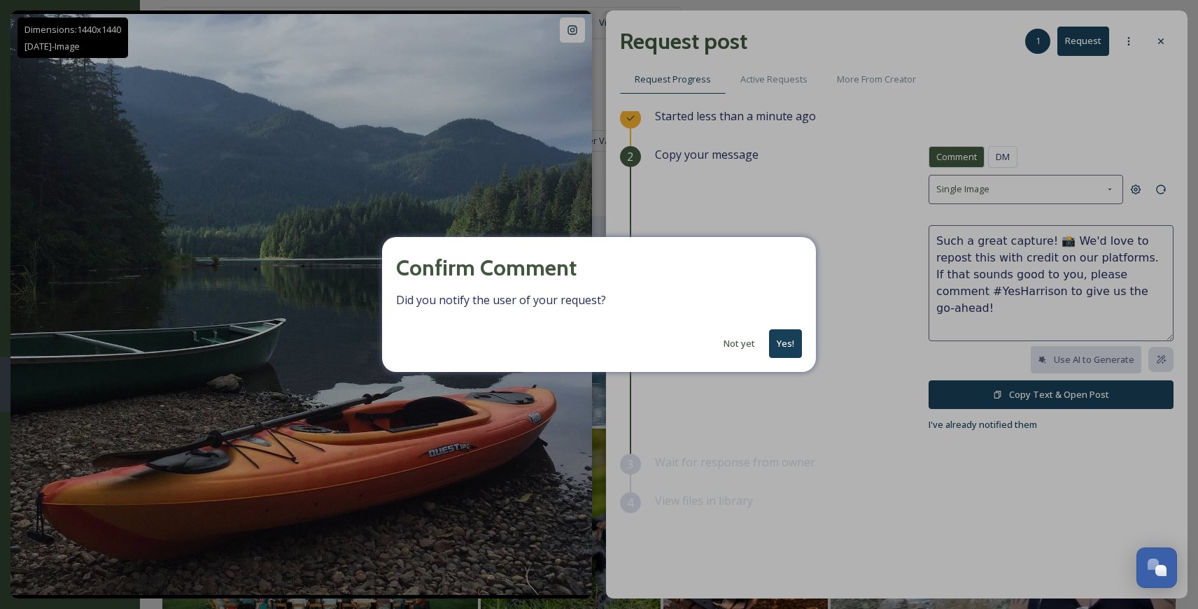
click at [790, 339] on button "Yes!" at bounding box center [785, 344] width 33 height 29
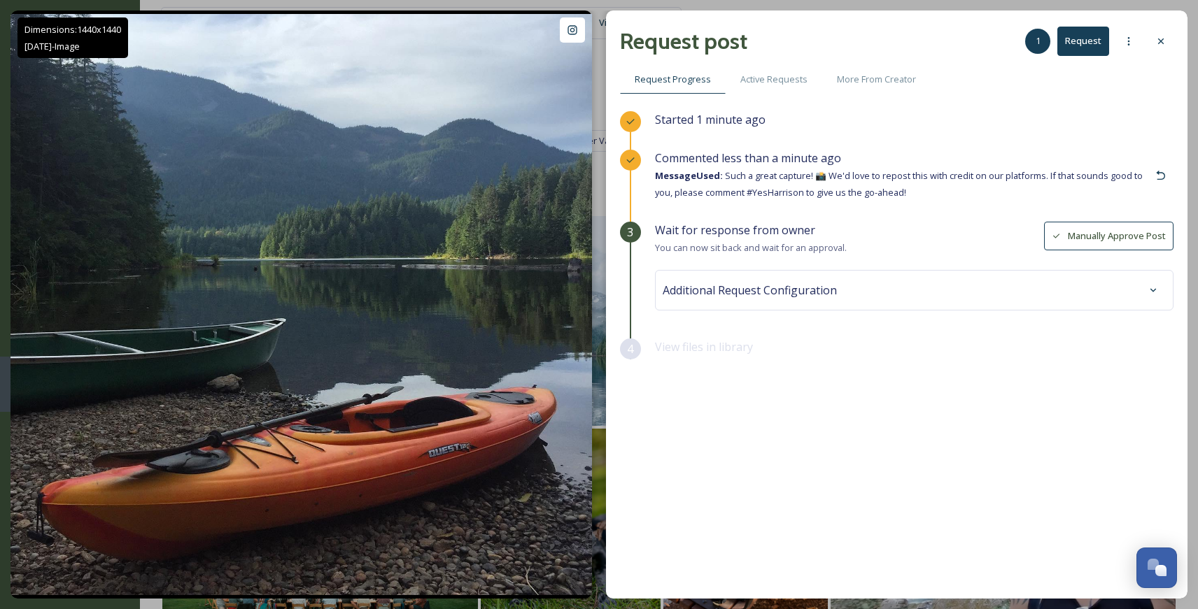
scroll to position [0, 0]
click at [1159, 38] on icon at bounding box center [1160, 41] width 11 height 11
